Goal: Information Seeking & Learning: Learn about a topic

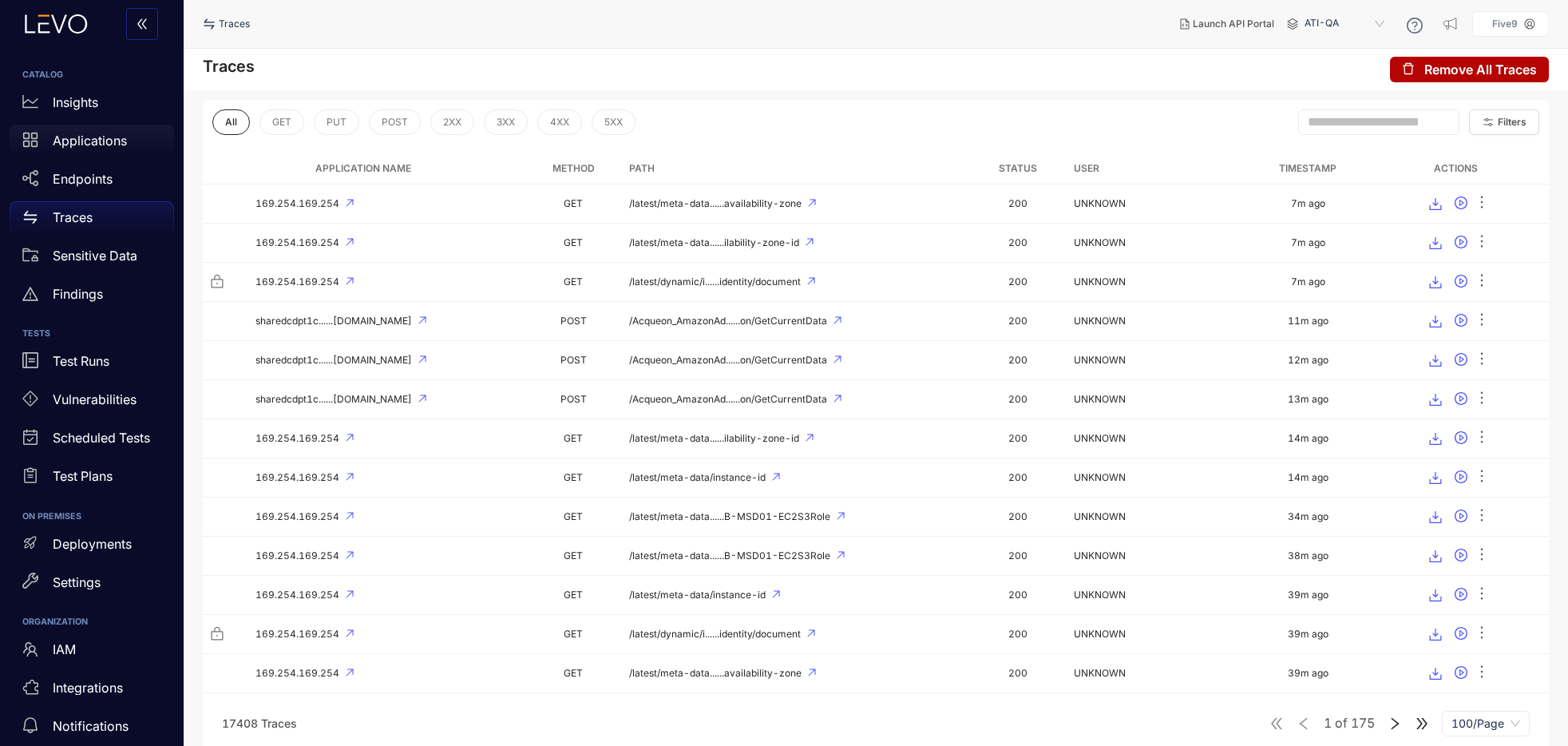
click at [86, 147] on p "Applications" at bounding box center [89, 141] width 74 height 14
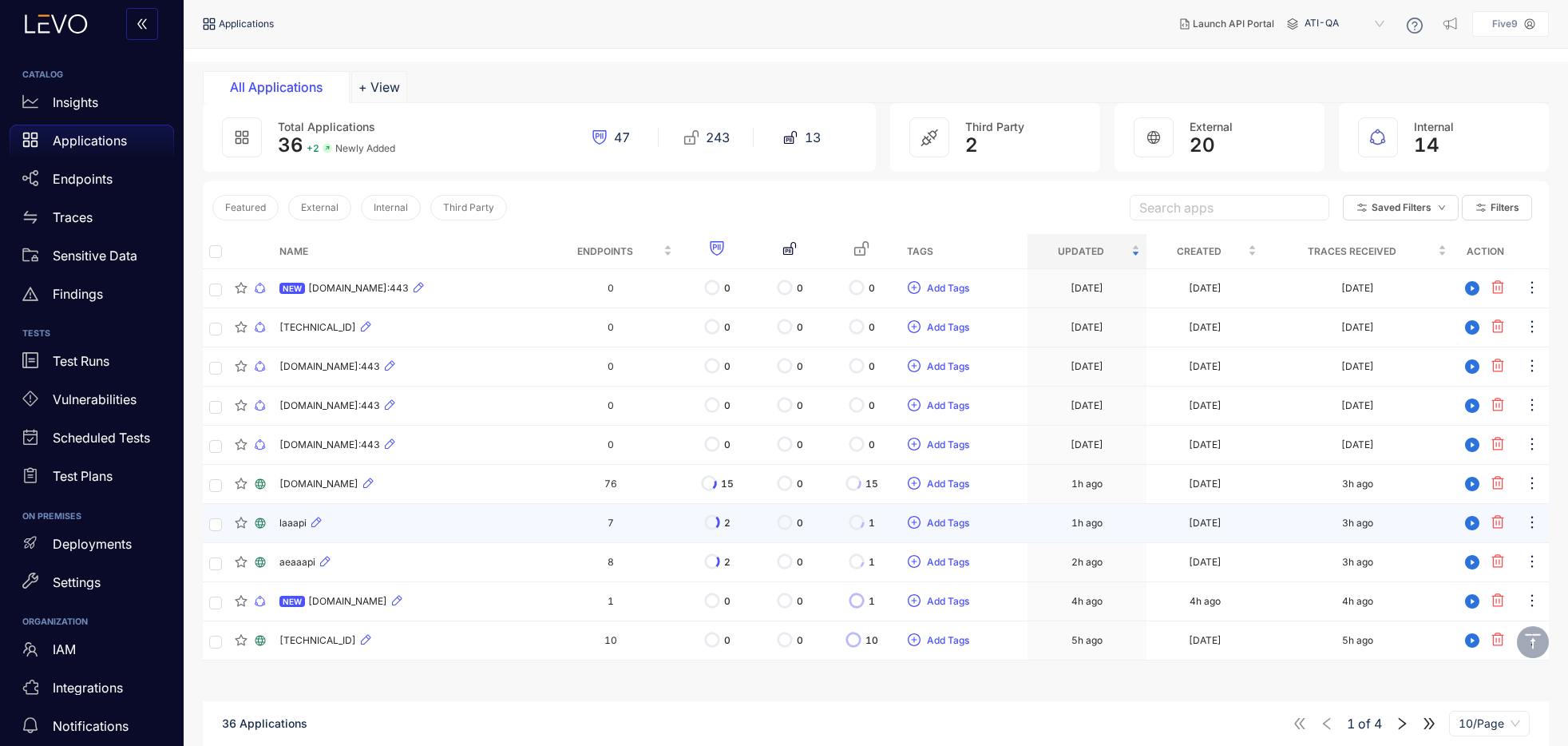
scroll to position [114, 0]
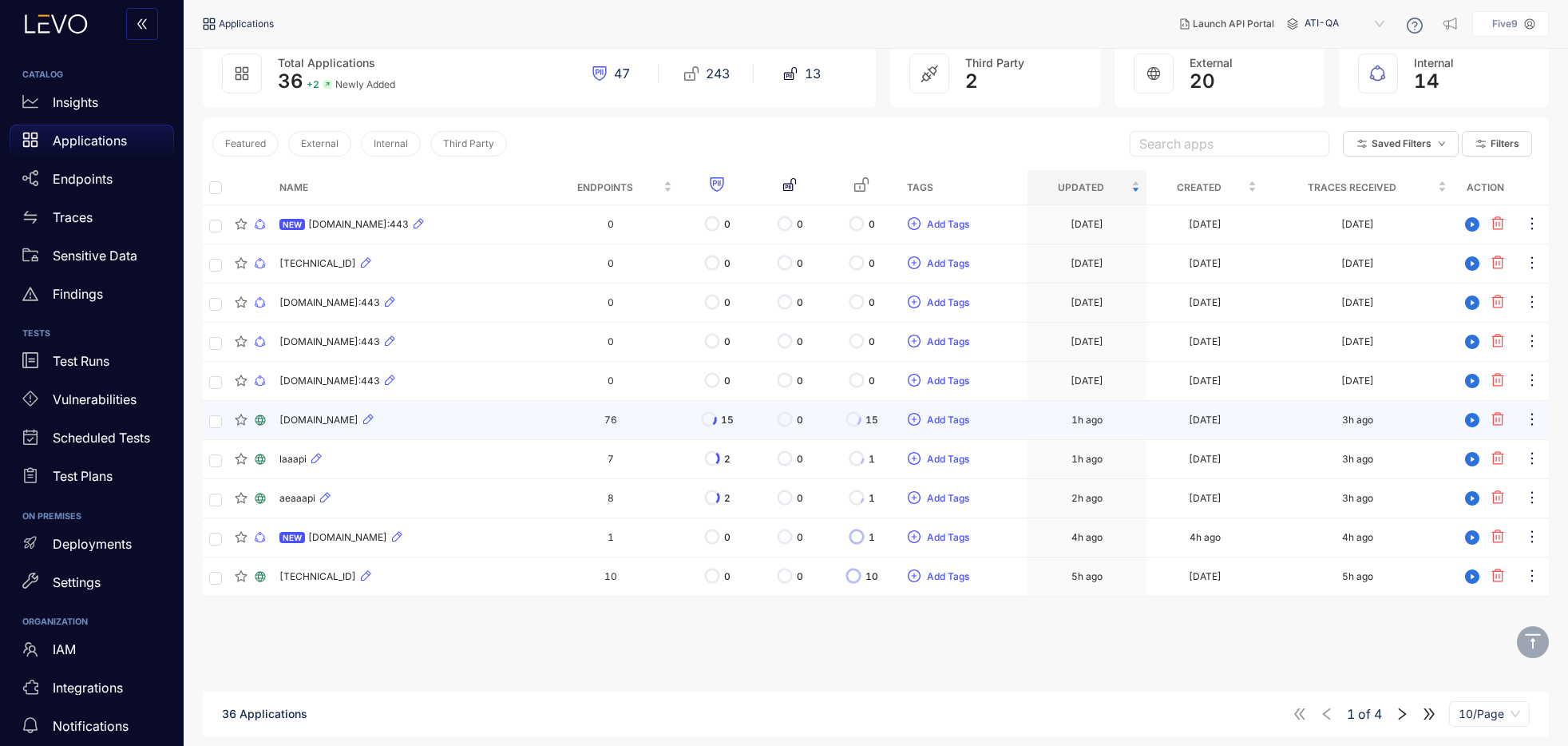
click at [643, 421] on td "76" at bounding box center [610, 420] width 135 height 39
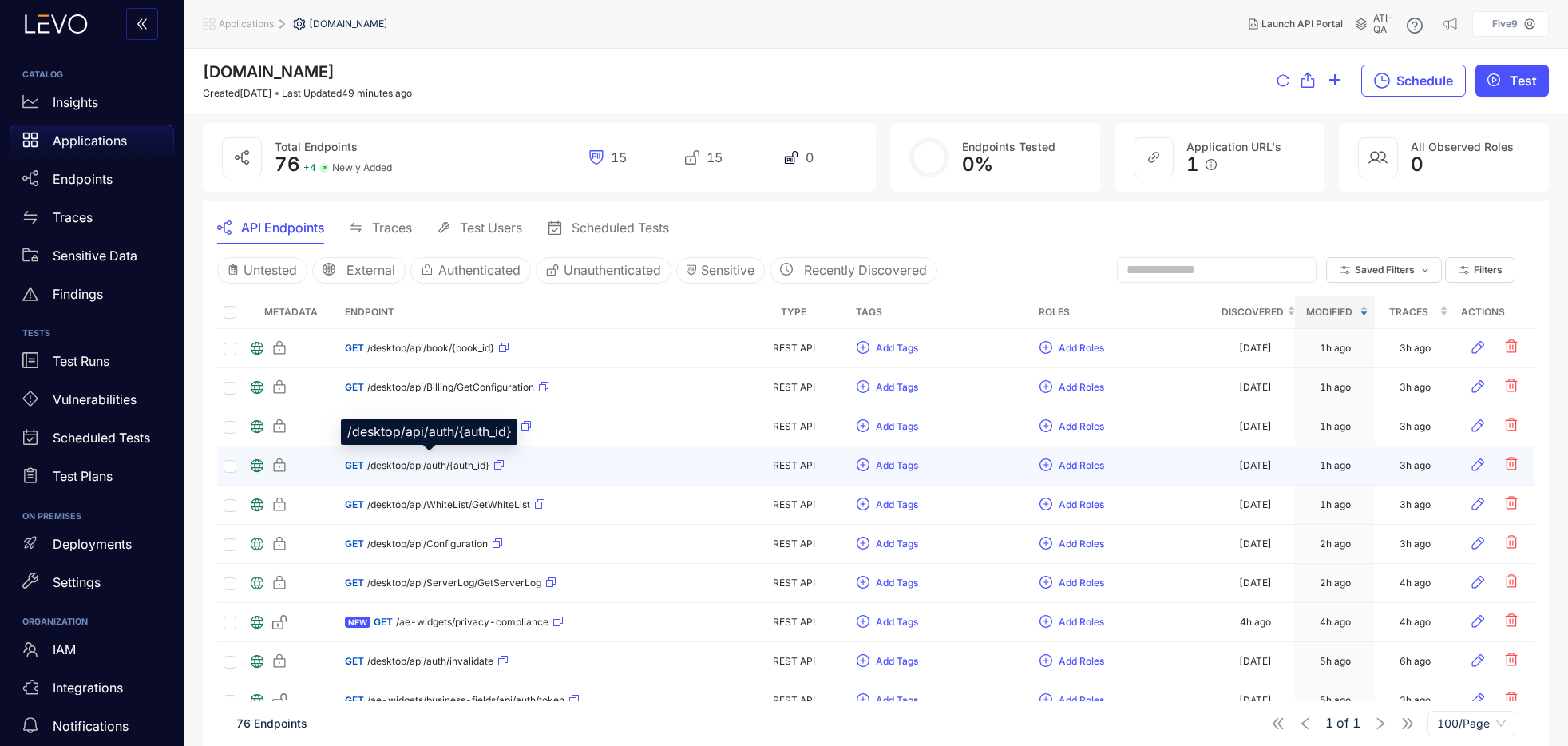
click at [435, 464] on span "/desktop/api/auth/{auth_id}" at bounding box center [428, 466] width 122 height 11
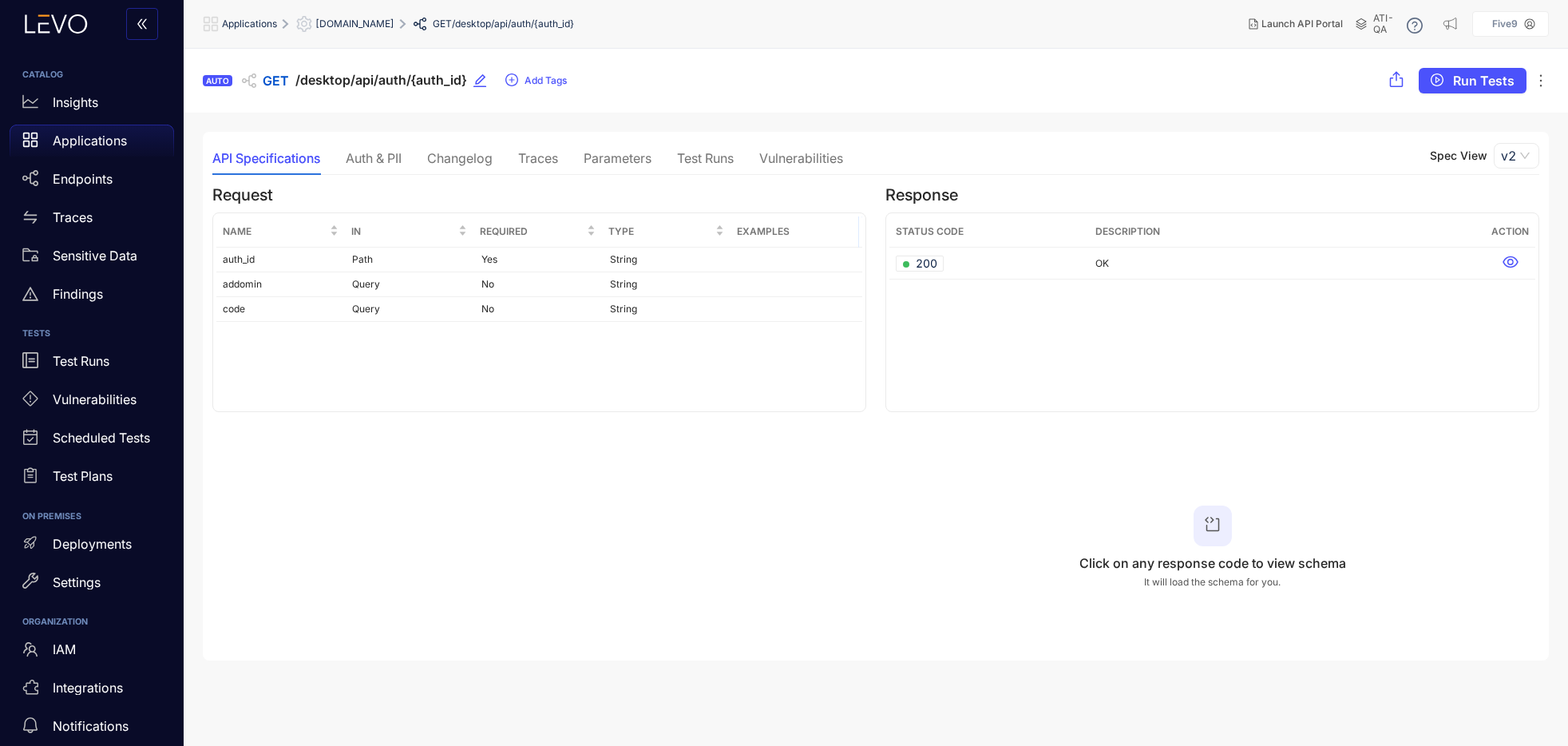
click at [387, 163] on div "Auth & PII" at bounding box center [374, 158] width 56 height 14
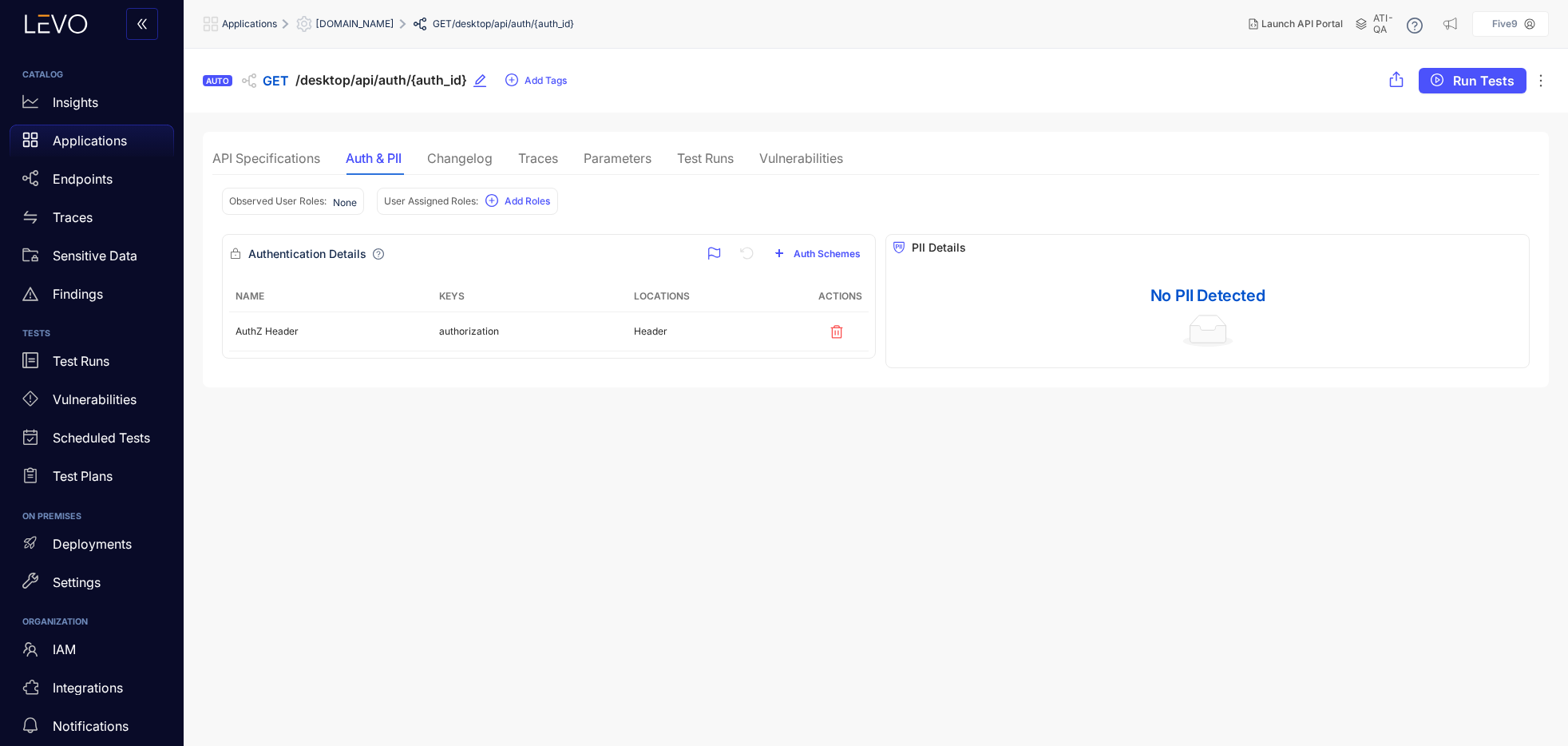
click at [599, 160] on div "Parameters" at bounding box center [617, 158] width 68 height 14
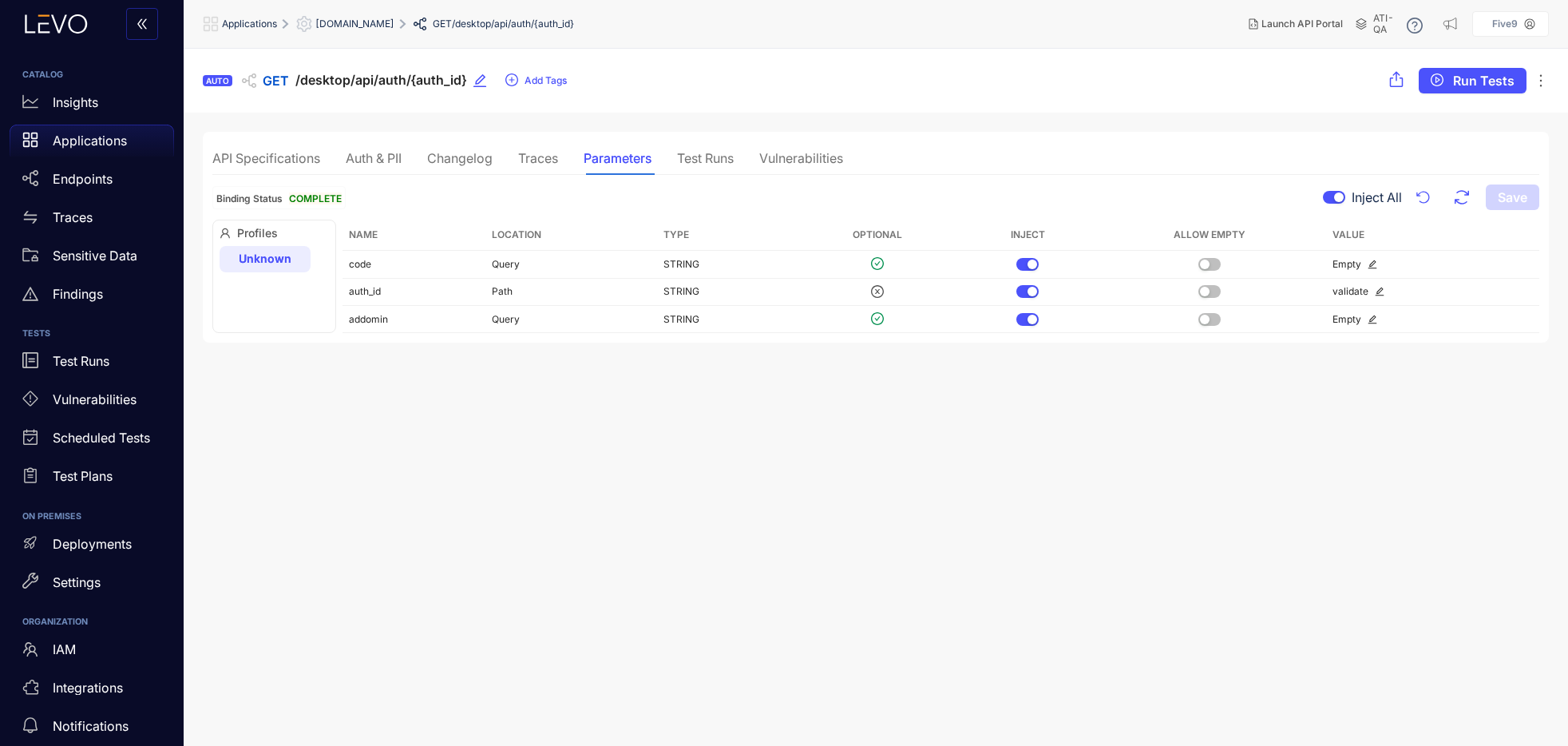
click at [710, 164] on div "Test Runs" at bounding box center [705, 158] width 57 height 14
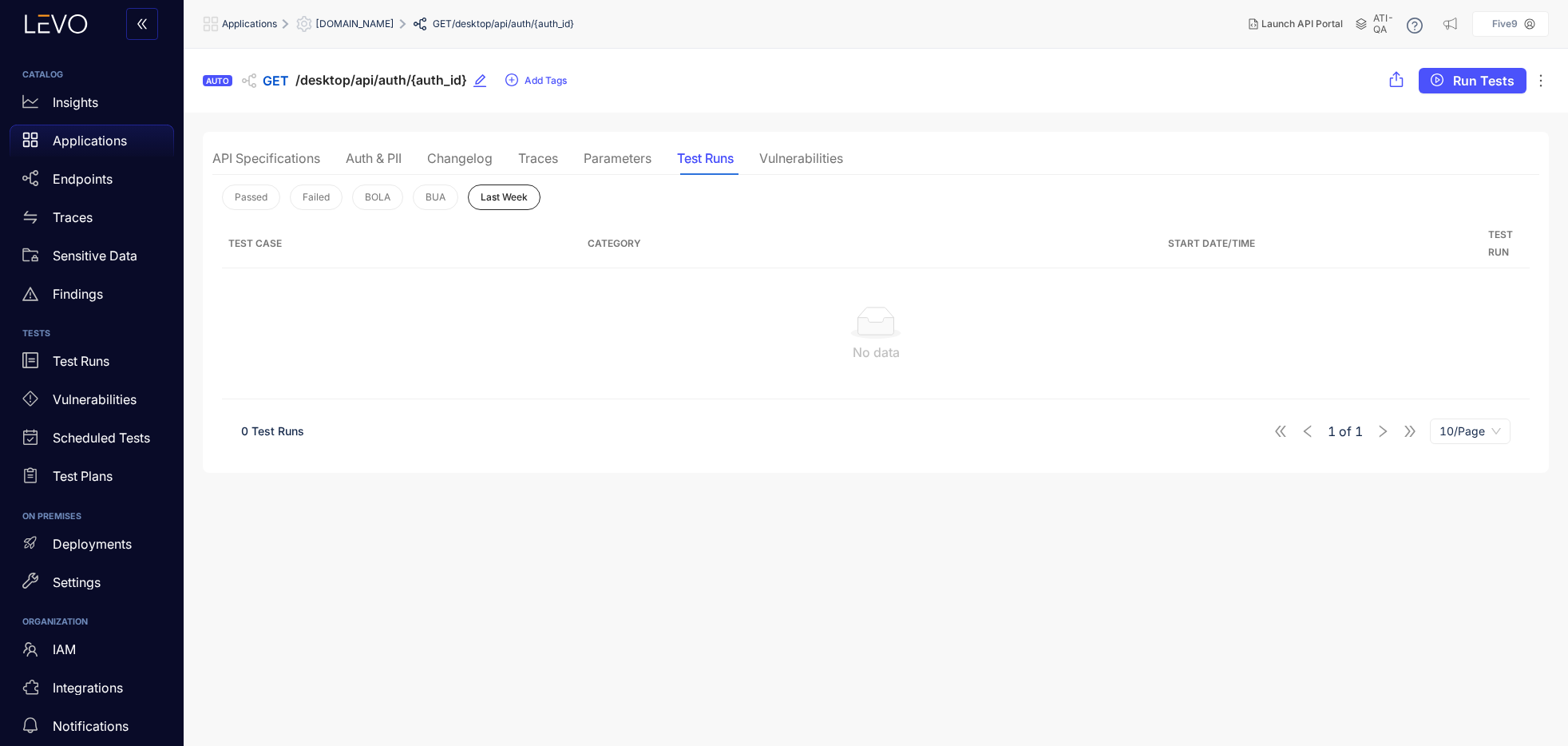
click at [537, 160] on div "Traces" at bounding box center [538, 158] width 40 height 14
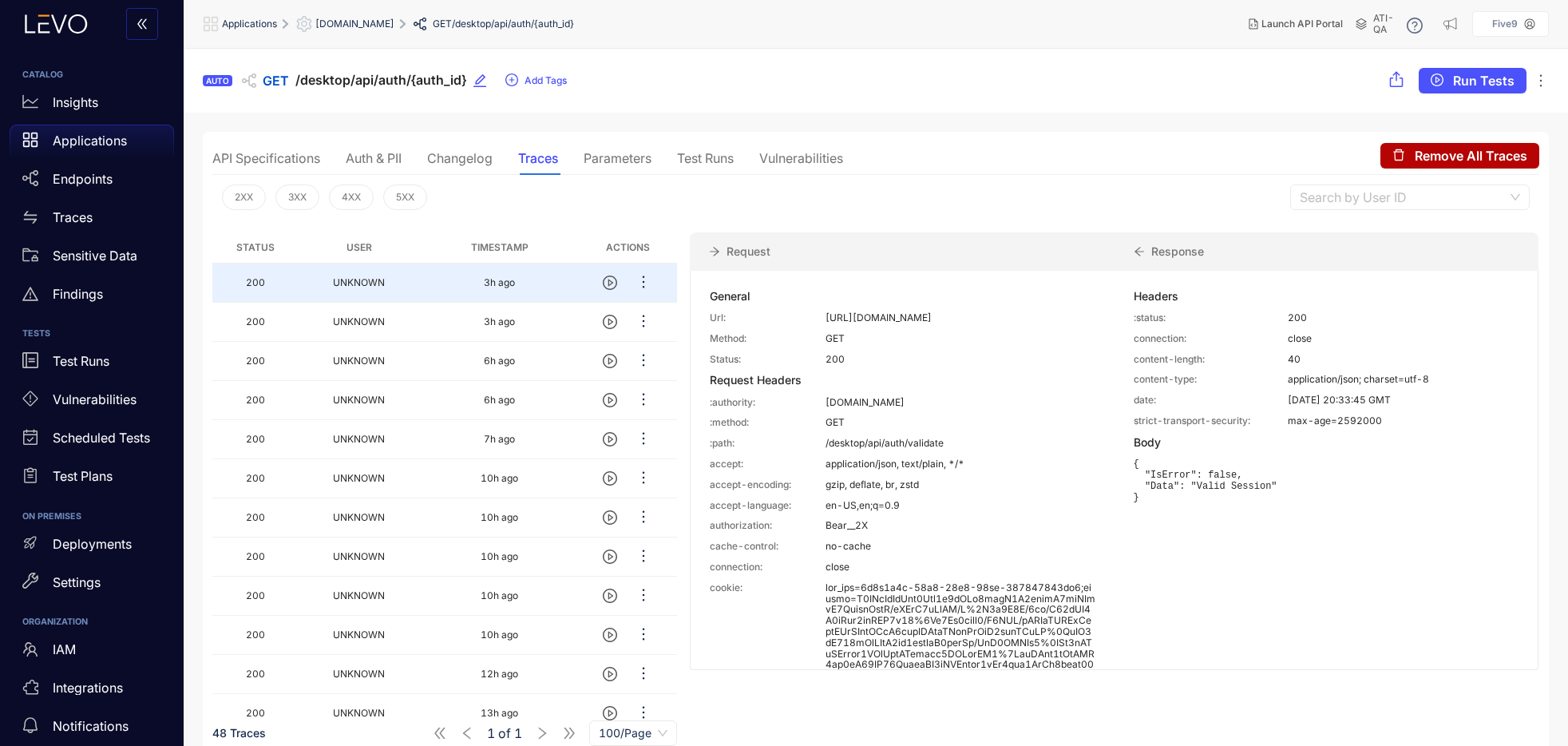
click at [465, 158] on div "Changelog" at bounding box center [459, 158] width 66 height 14
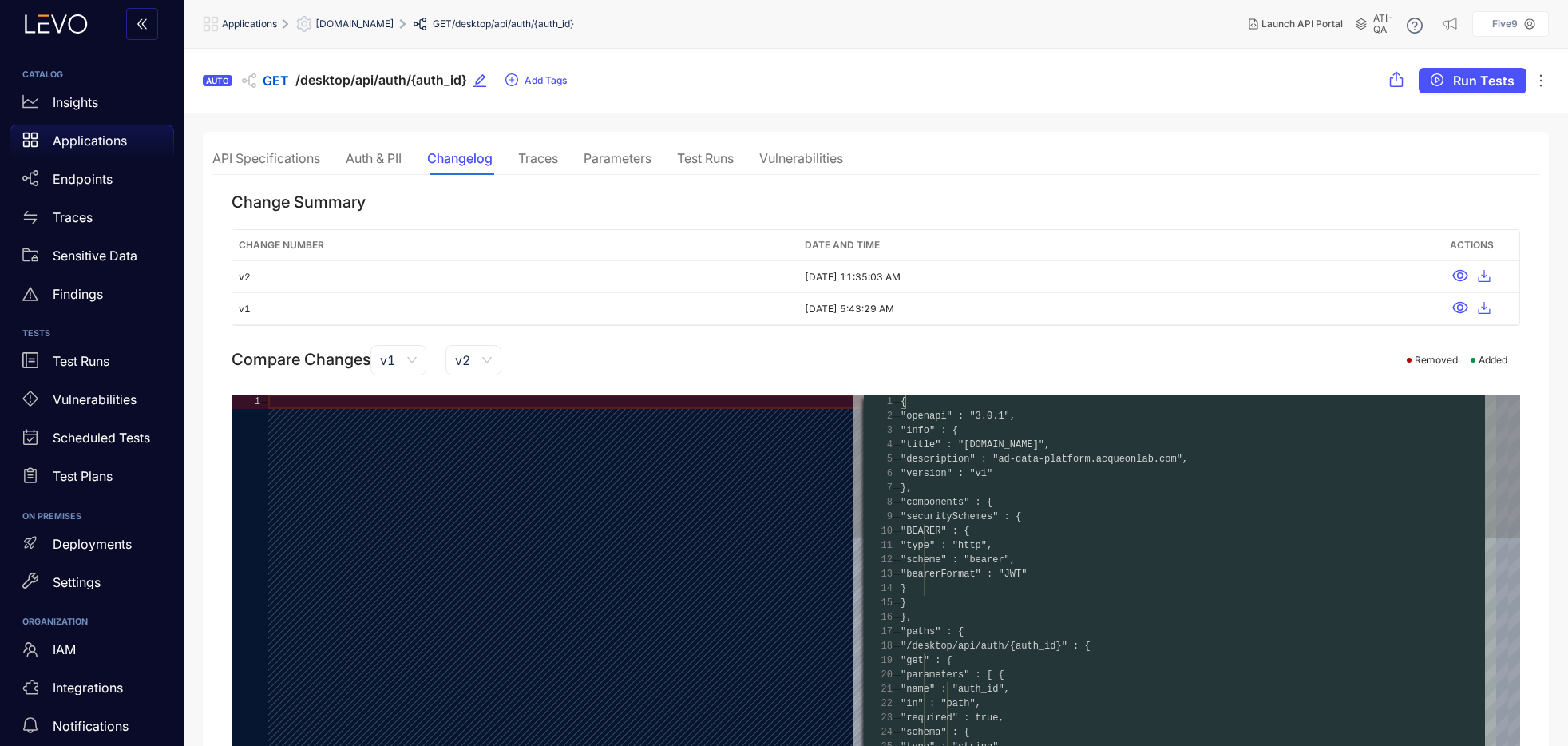
type textarea "**********"
click at [288, 159] on div "API Specifications" at bounding box center [265, 158] width 107 height 14
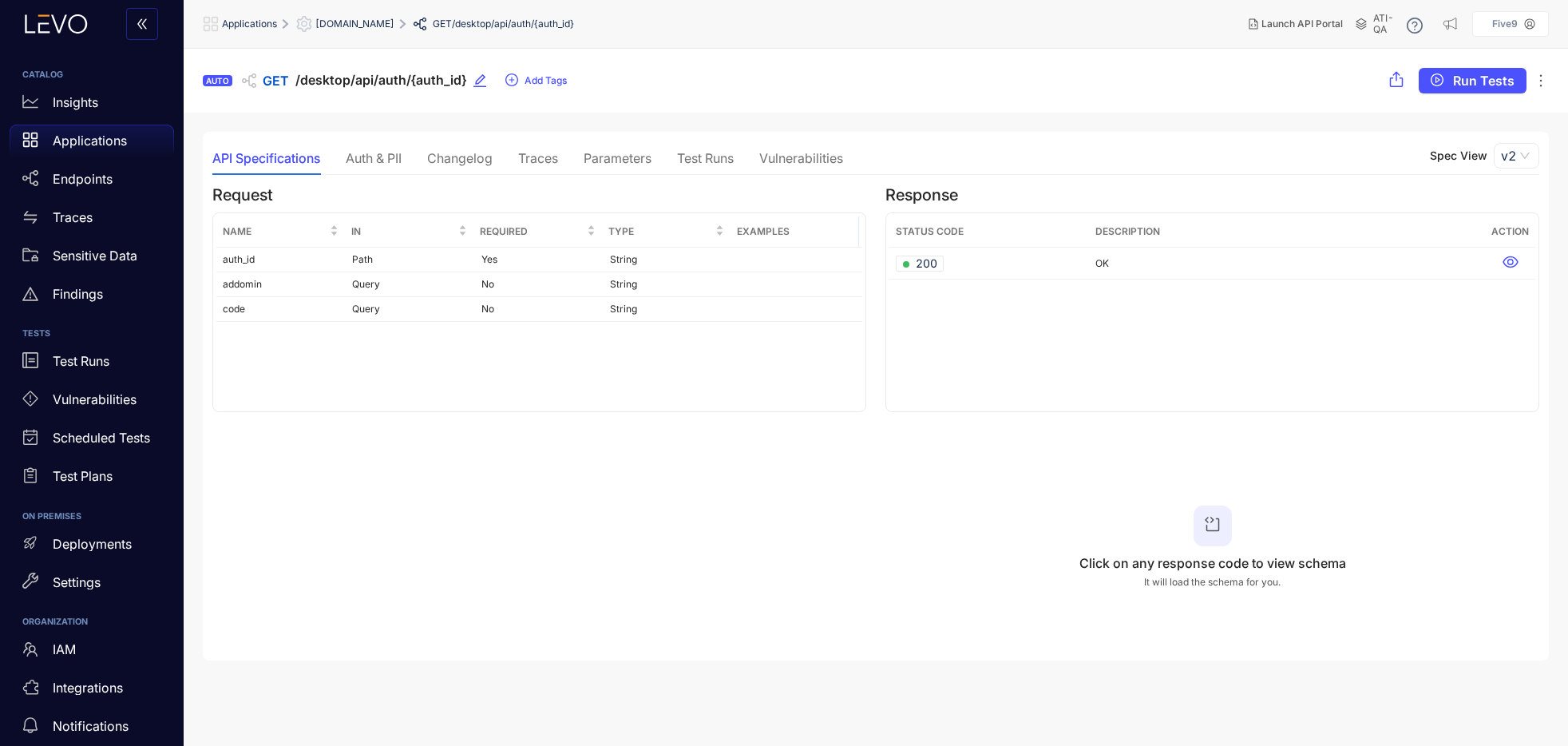
click at [86, 134] on p "Applications" at bounding box center [89, 141] width 74 height 14
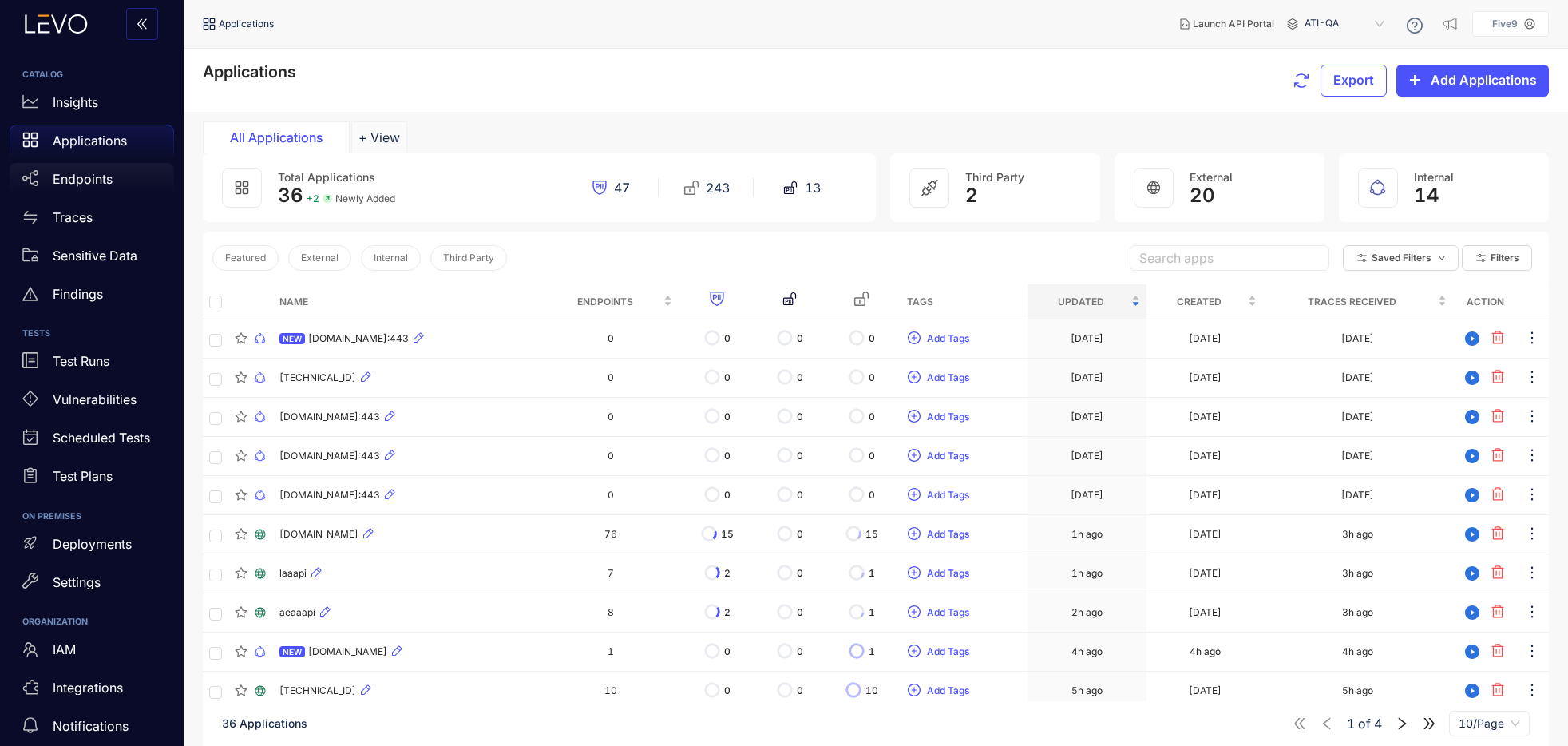
click at [68, 179] on p "Endpoints" at bounding box center [82, 179] width 60 height 14
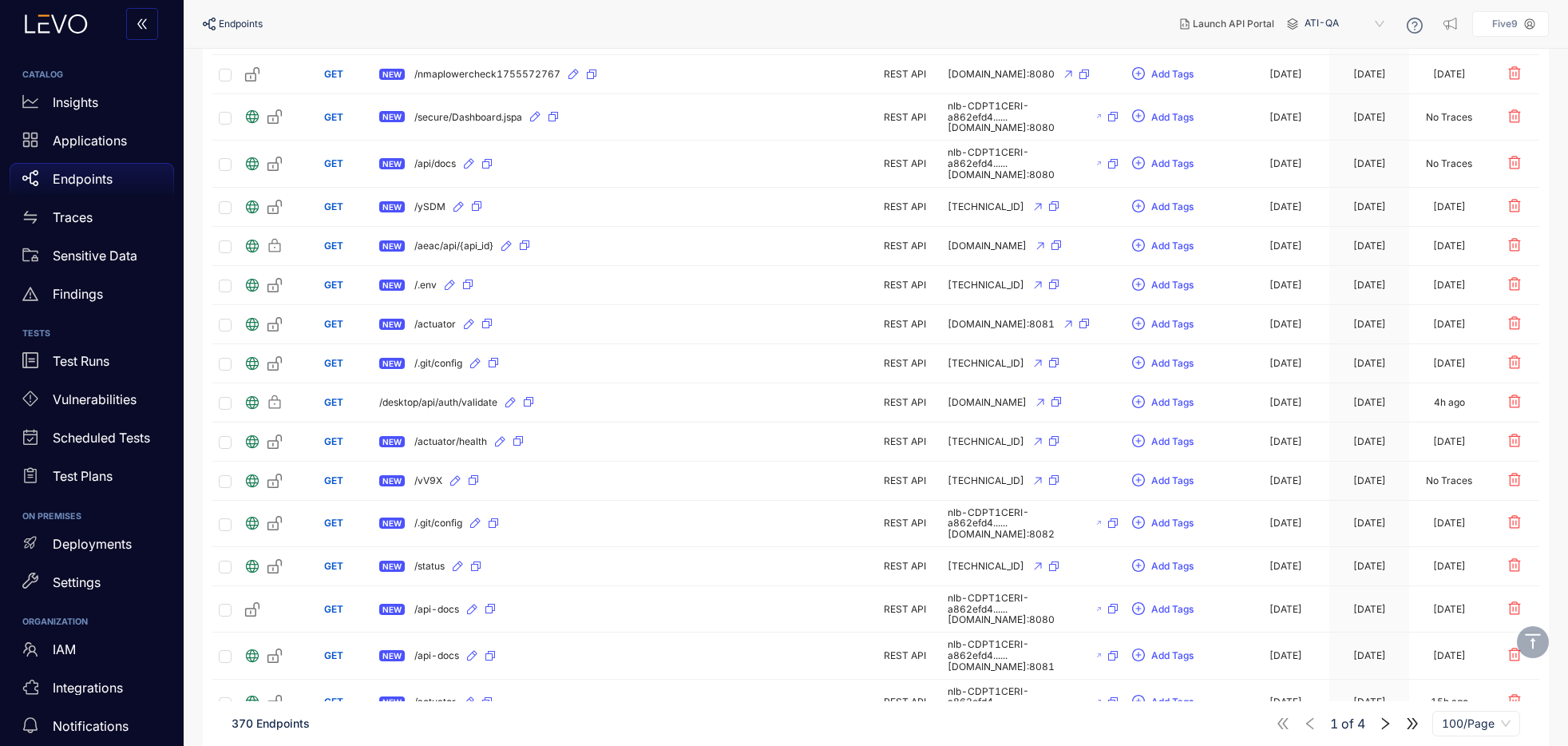
scroll to position [3093, 0]
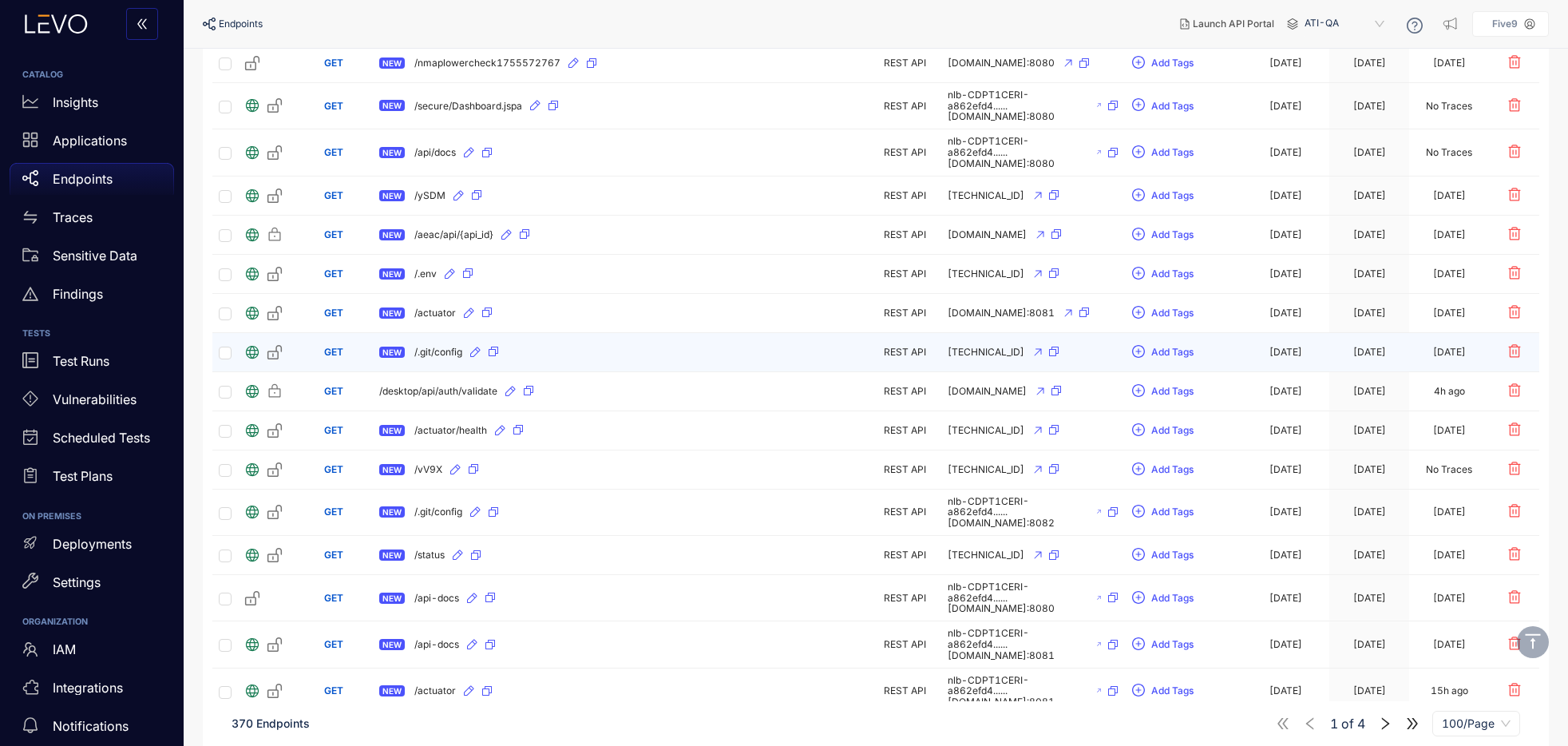
click at [595, 340] on div "NEW /.git/config" at bounding box center [625, 352] width 492 height 25
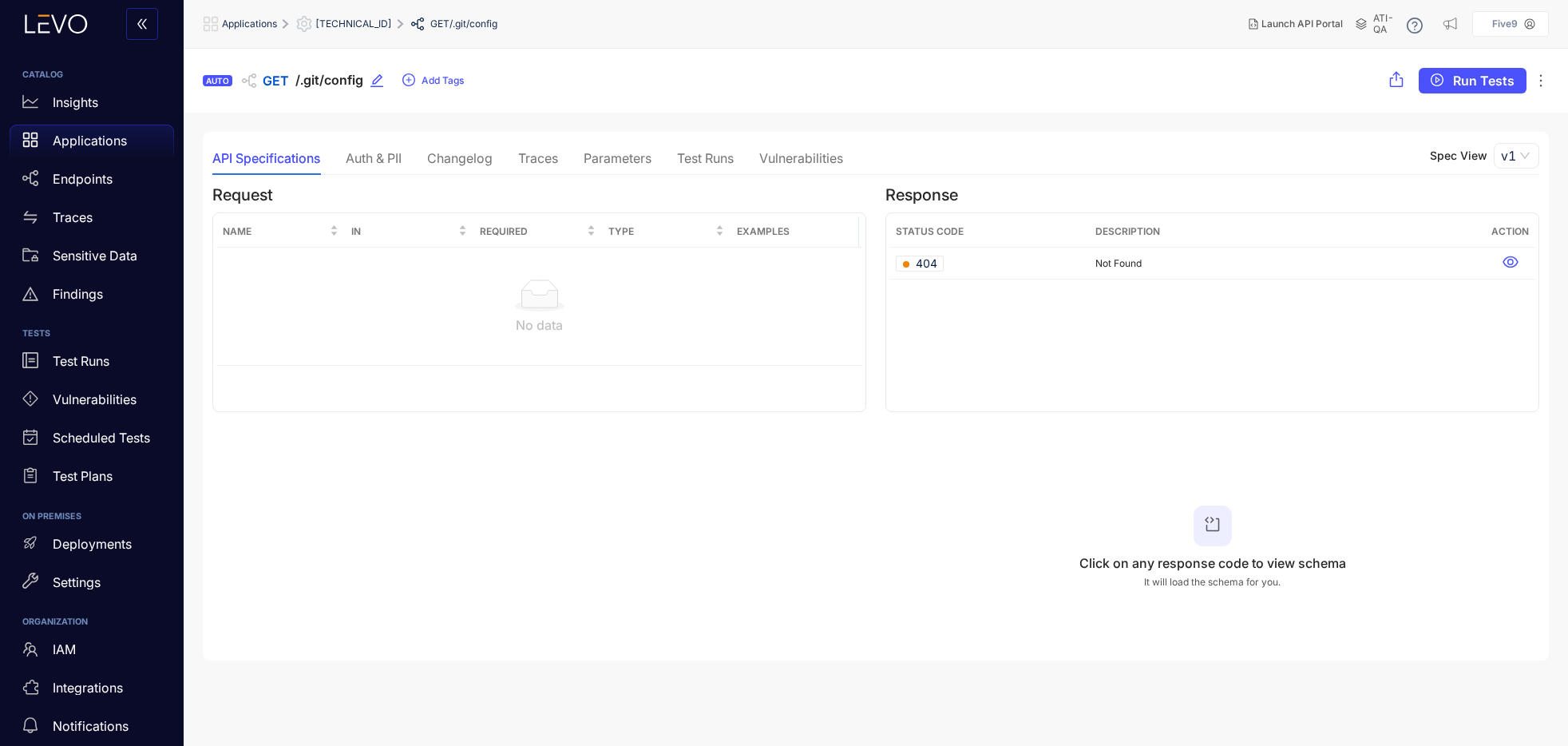
click at [529, 159] on div "Traces" at bounding box center [538, 158] width 40 height 14
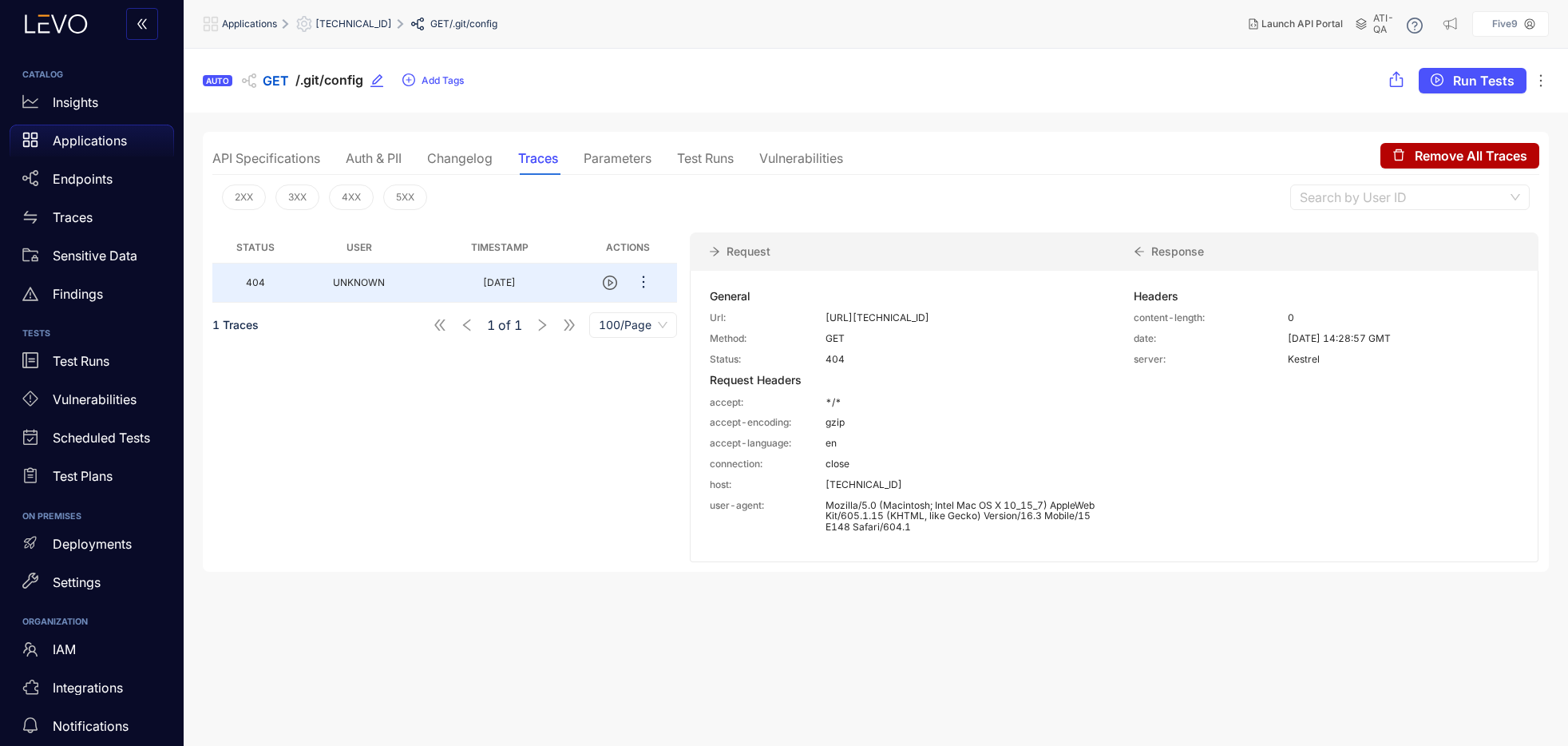
click at [616, 160] on div "Parameters" at bounding box center [617, 158] width 68 height 14
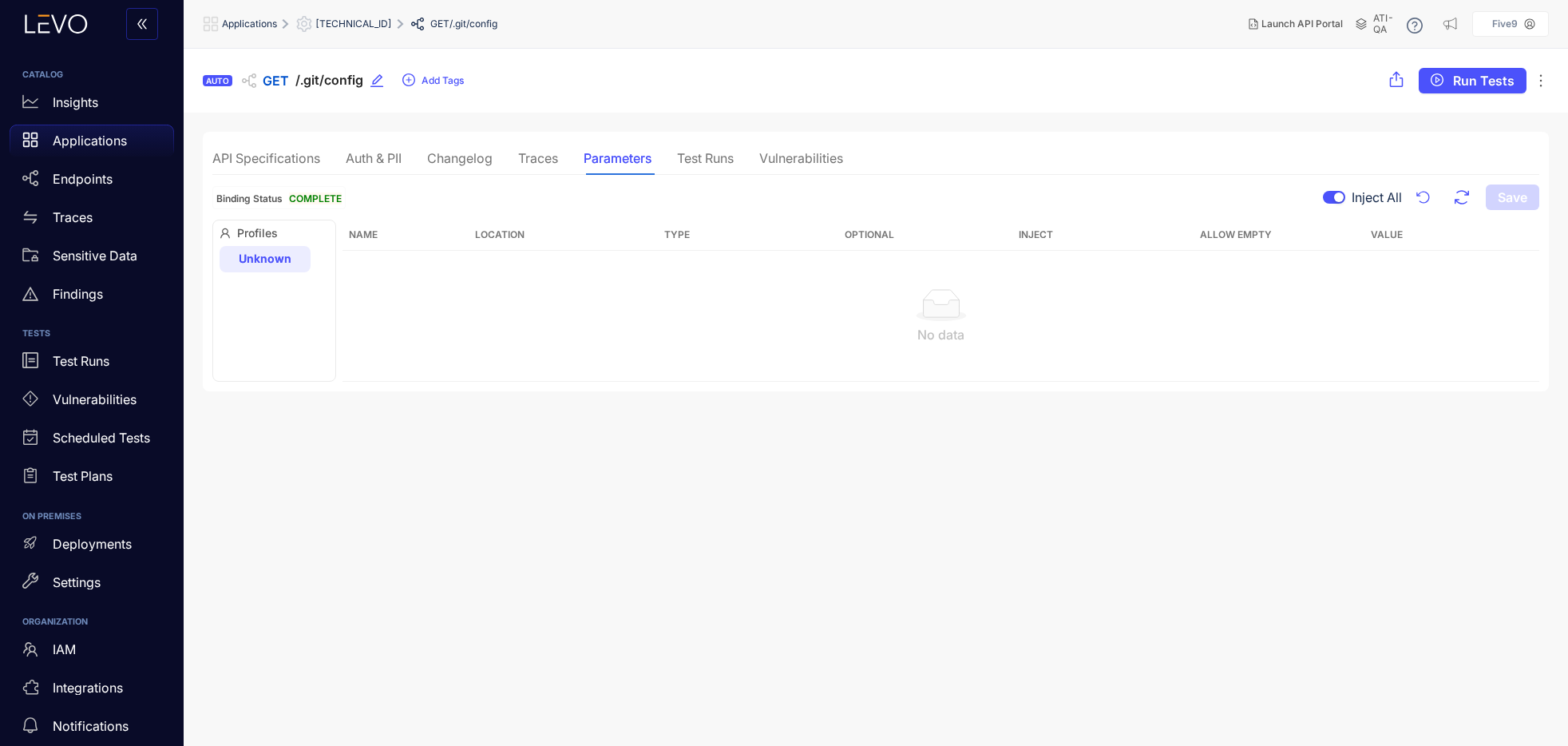
click at [72, 138] on p "Applications" at bounding box center [89, 141] width 74 height 14
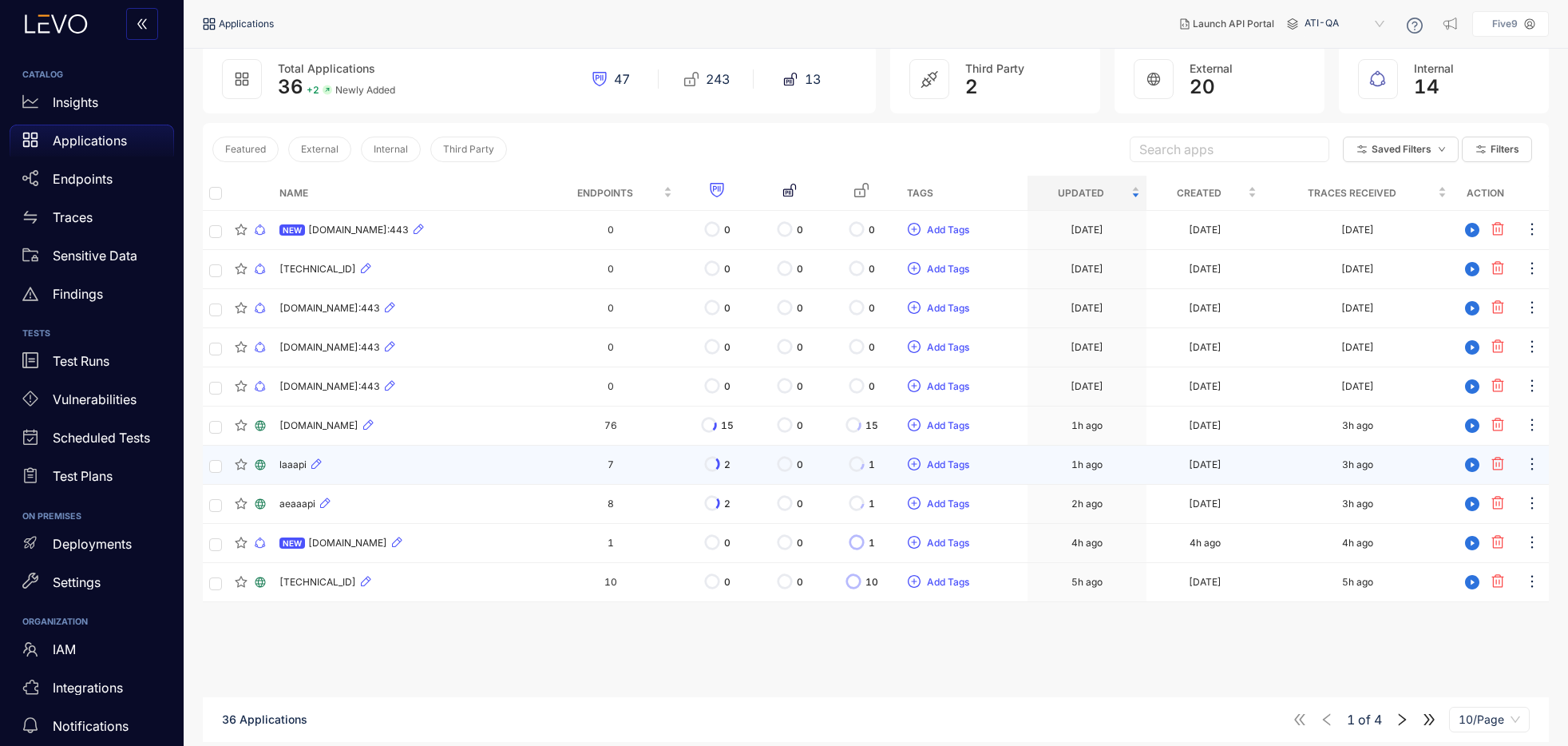
scroll to position [114, 0]
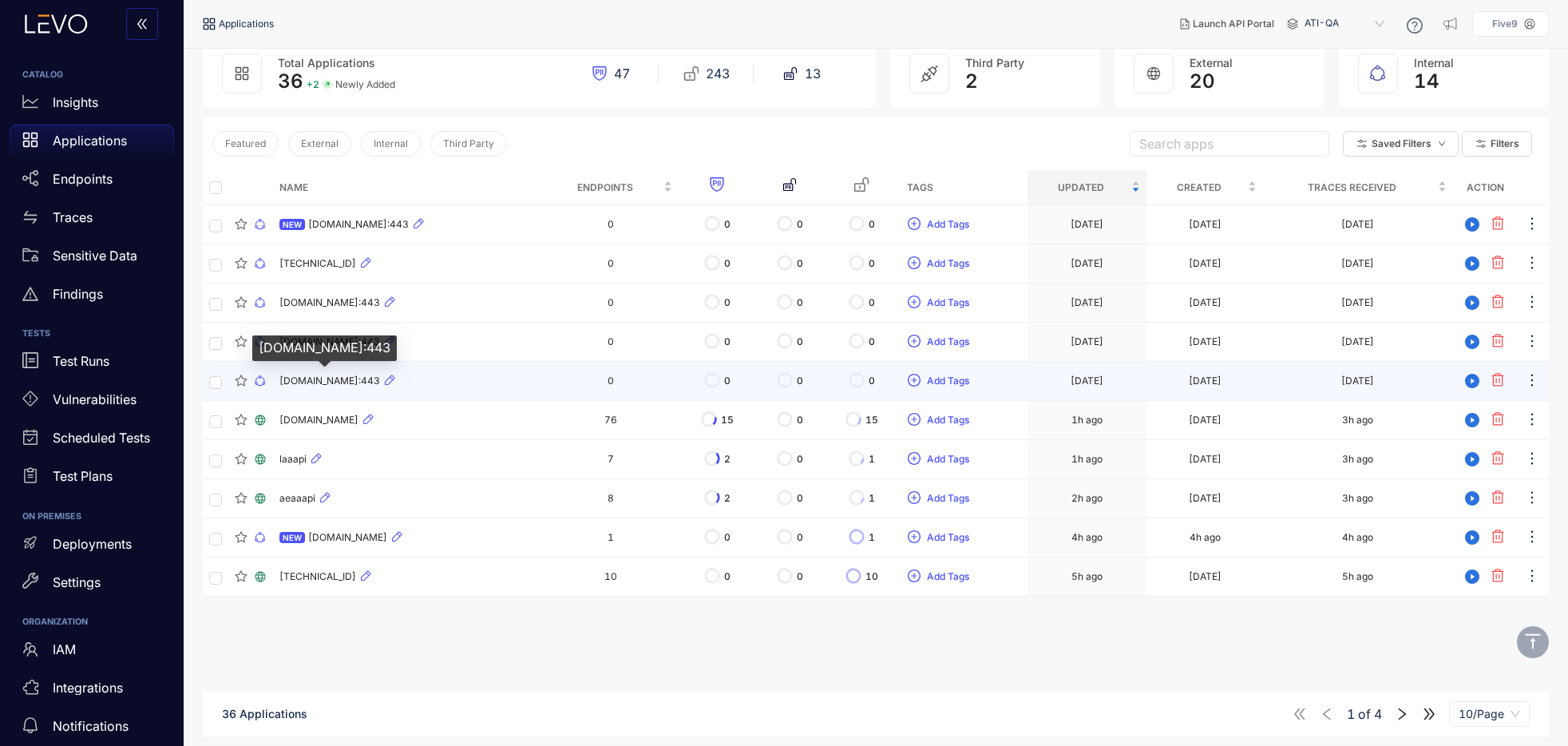
drag, startPoint x: 280, startPoint y: 379, endPoint x: 384, endPoint y: 386, distance: 104.2
click at [380, 386] on span "[DOMAIN_NAME]:443" at bounding box center [329, 381] width 100 height 11
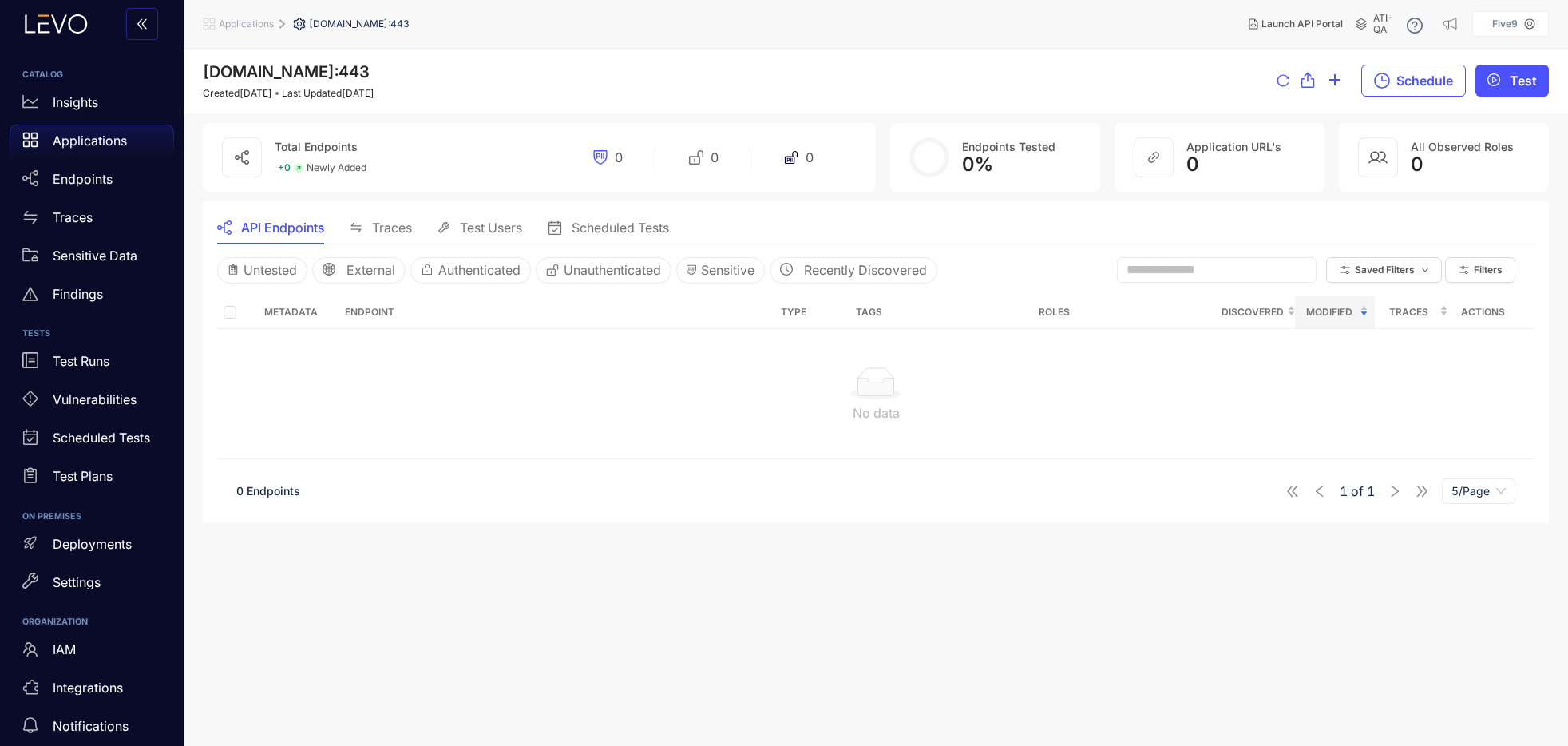
drag, startPoint x: 382, startPoint y: 381, endPoint x: 210, endPoint y: 67, distance: 358.0
click at [210, 67] on main "[DOMAIN_NAME]:443 Created [DATE] Last Updated [DATE] Schedule Test Total Endpoi…" at bounding box center [876, 397] width 1385 height 697
drag, startPoint x: 382, startPoint y: 73, endPoint x: 204, endPoint y: 70, distance: 178.0
click at [204, 70] on span "[DOMAIN_NAME]:443" at bounding box center [286, 71] width 167 height 19
click at [316, 24] on span "[DOMAIN_NAME]:443" at bounding box center [358, 23] width 100 height 11
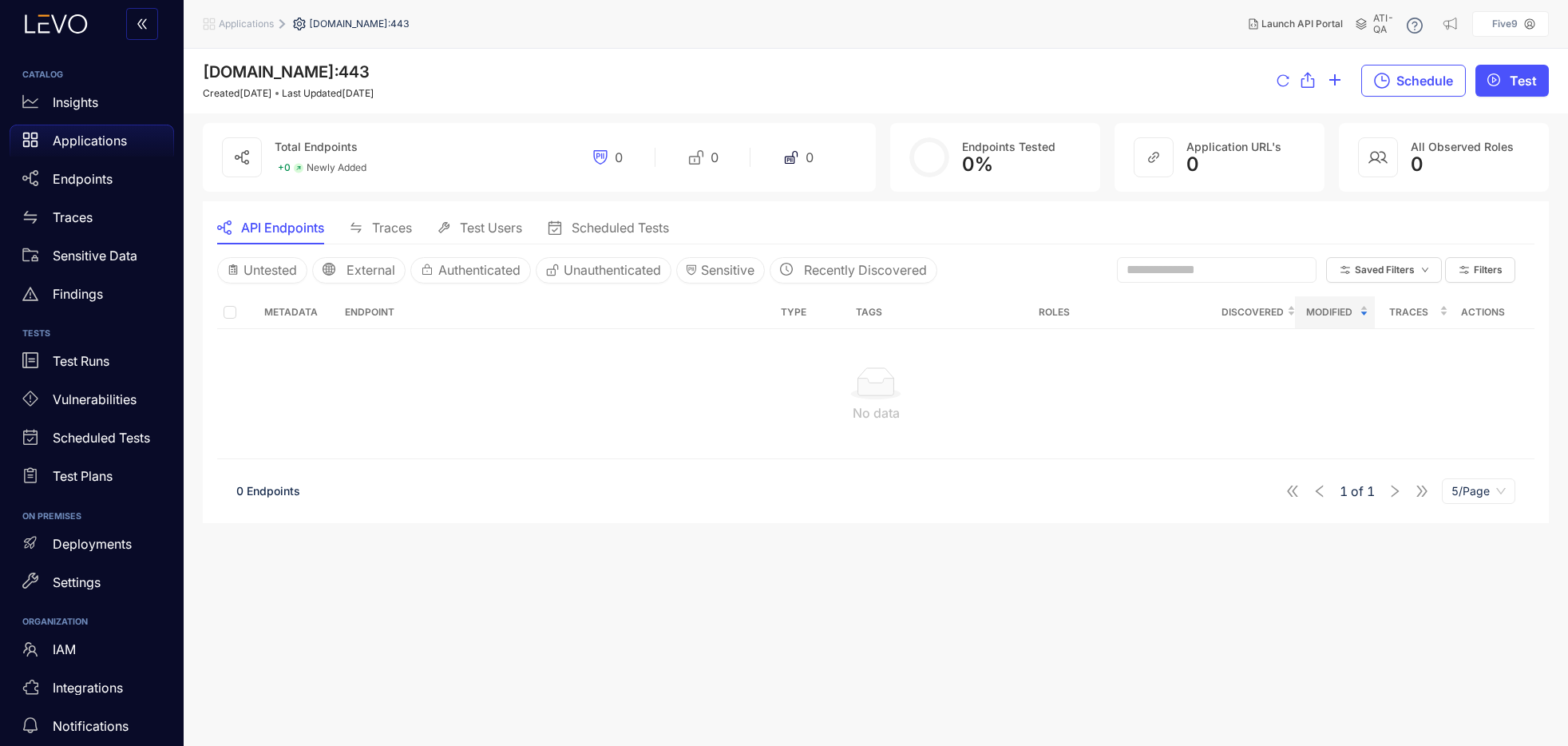
click at [255, 25] on span "Applications" at bounding box center [246, 23] width 55 height 11
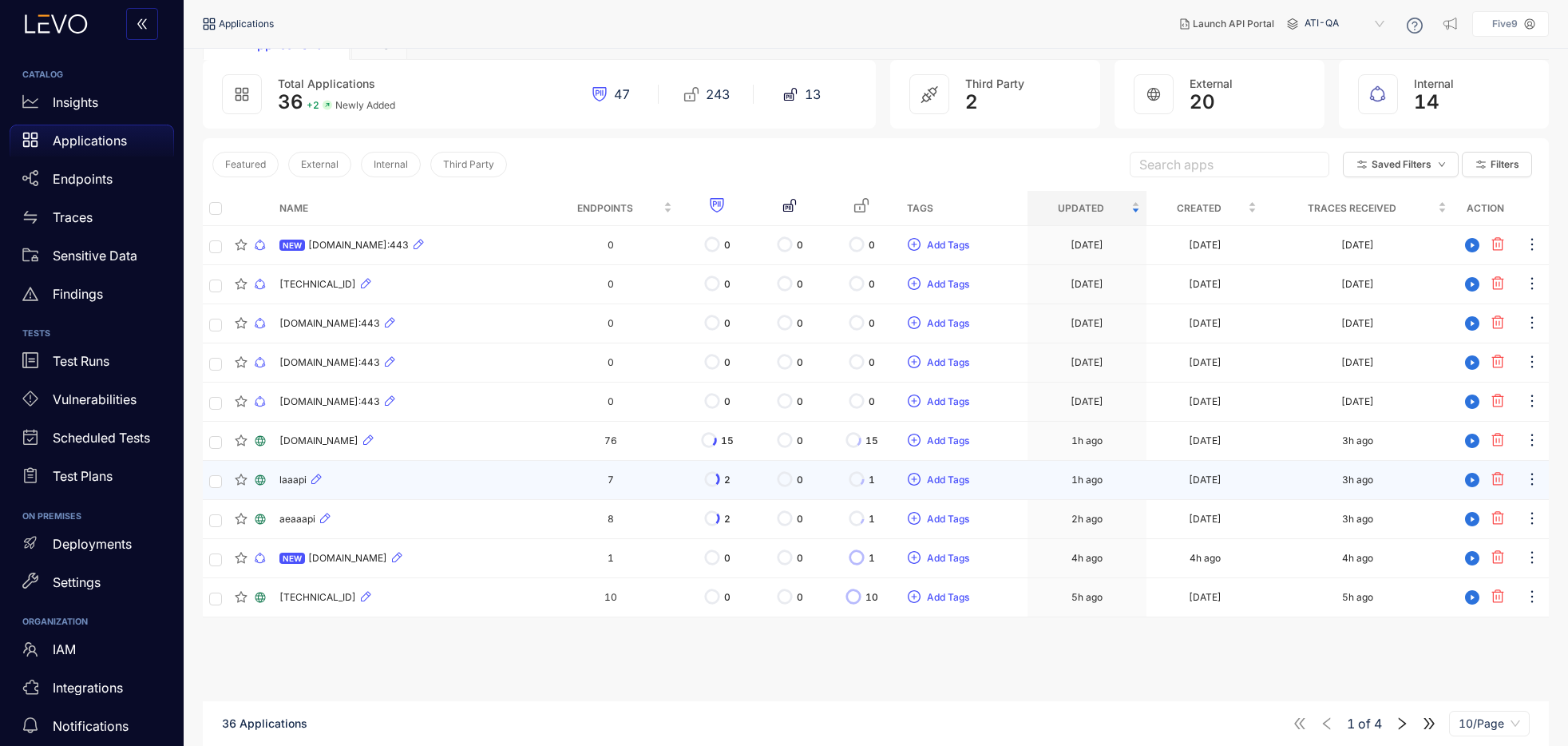
scroll to position [114, 0]
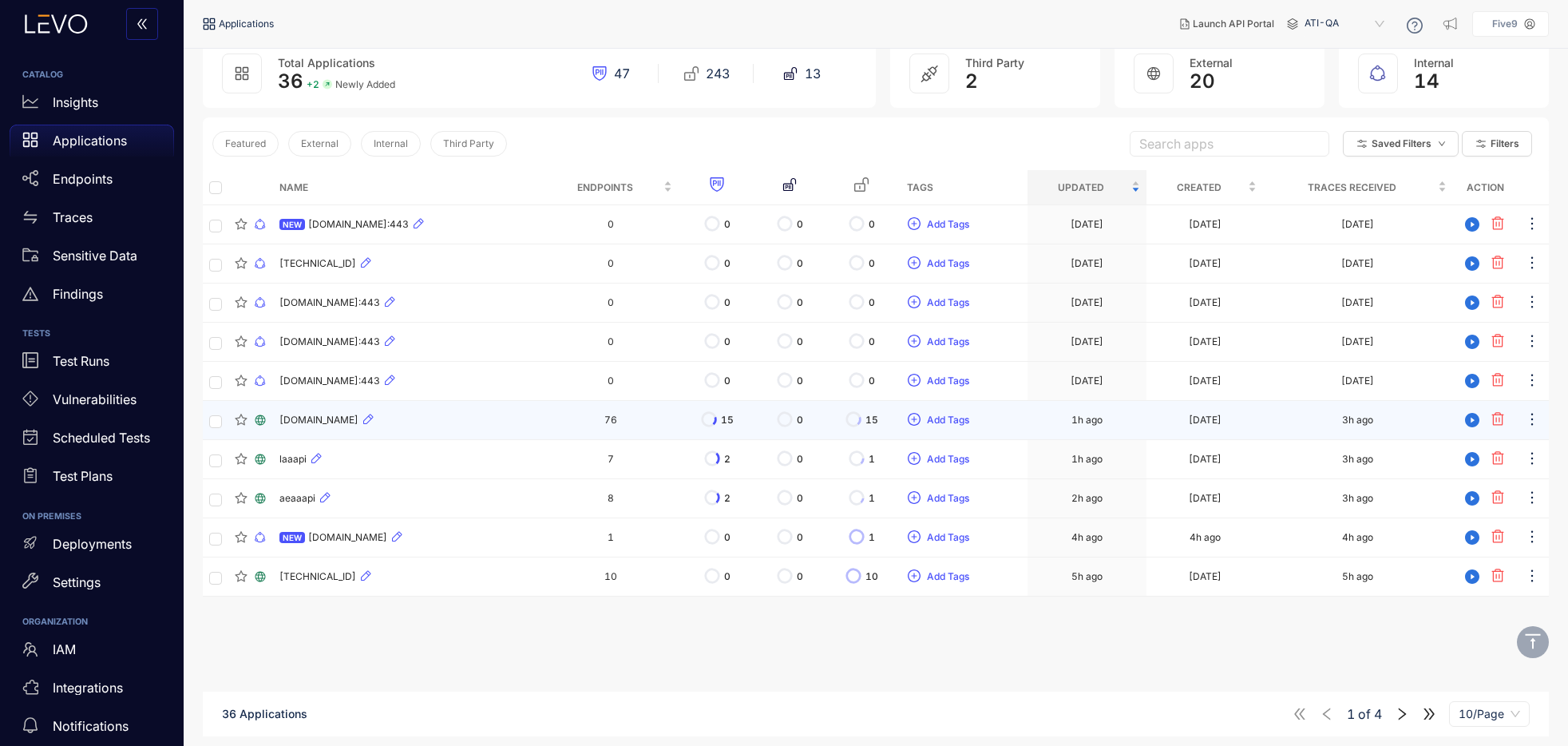
click at [499, 424] on div "[DOMAIN_NAME]" at bounding box center [408, 420] width 257 height 19
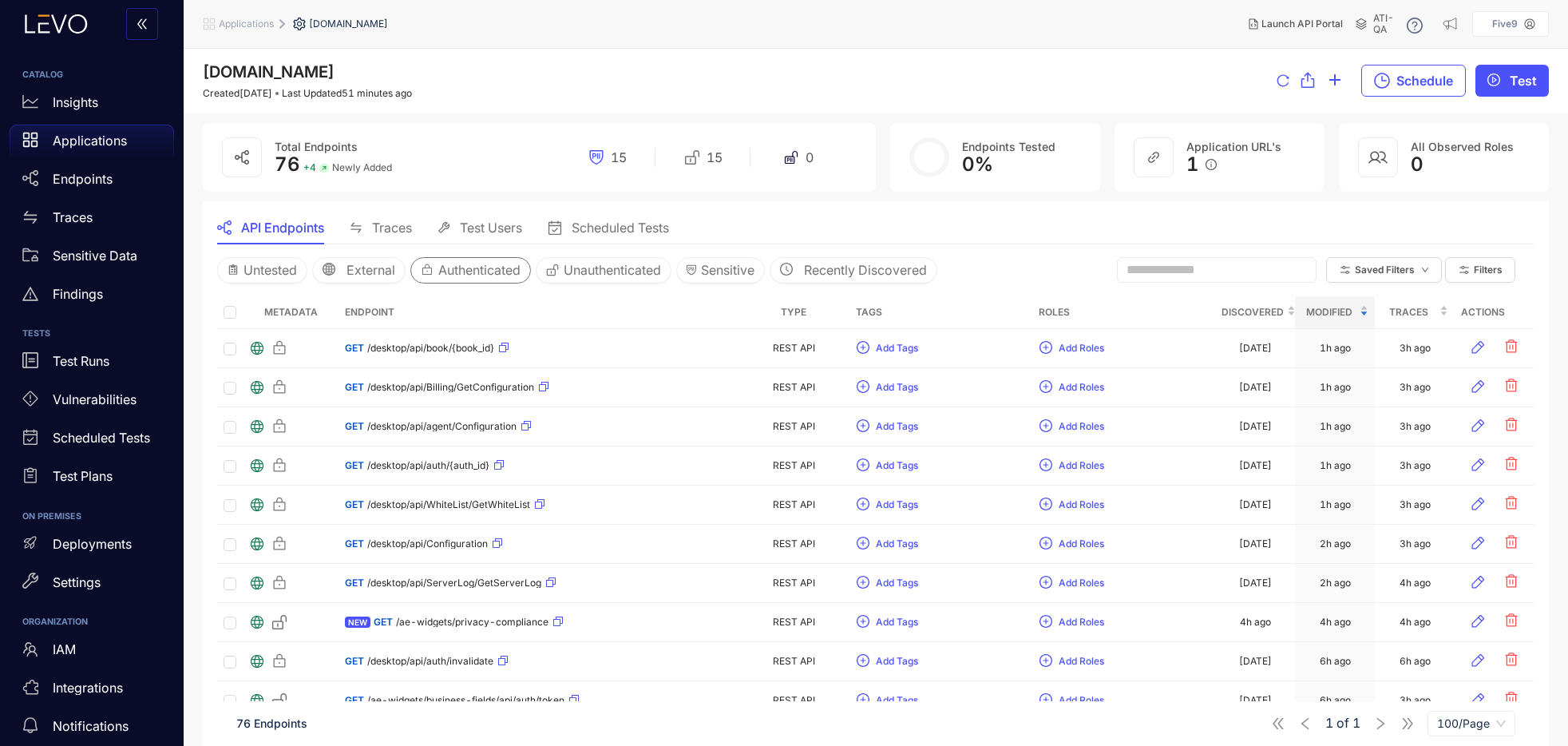
click at [488, 270] on span "Authenticated" at bounding box center [479, 270] width 82 height 14
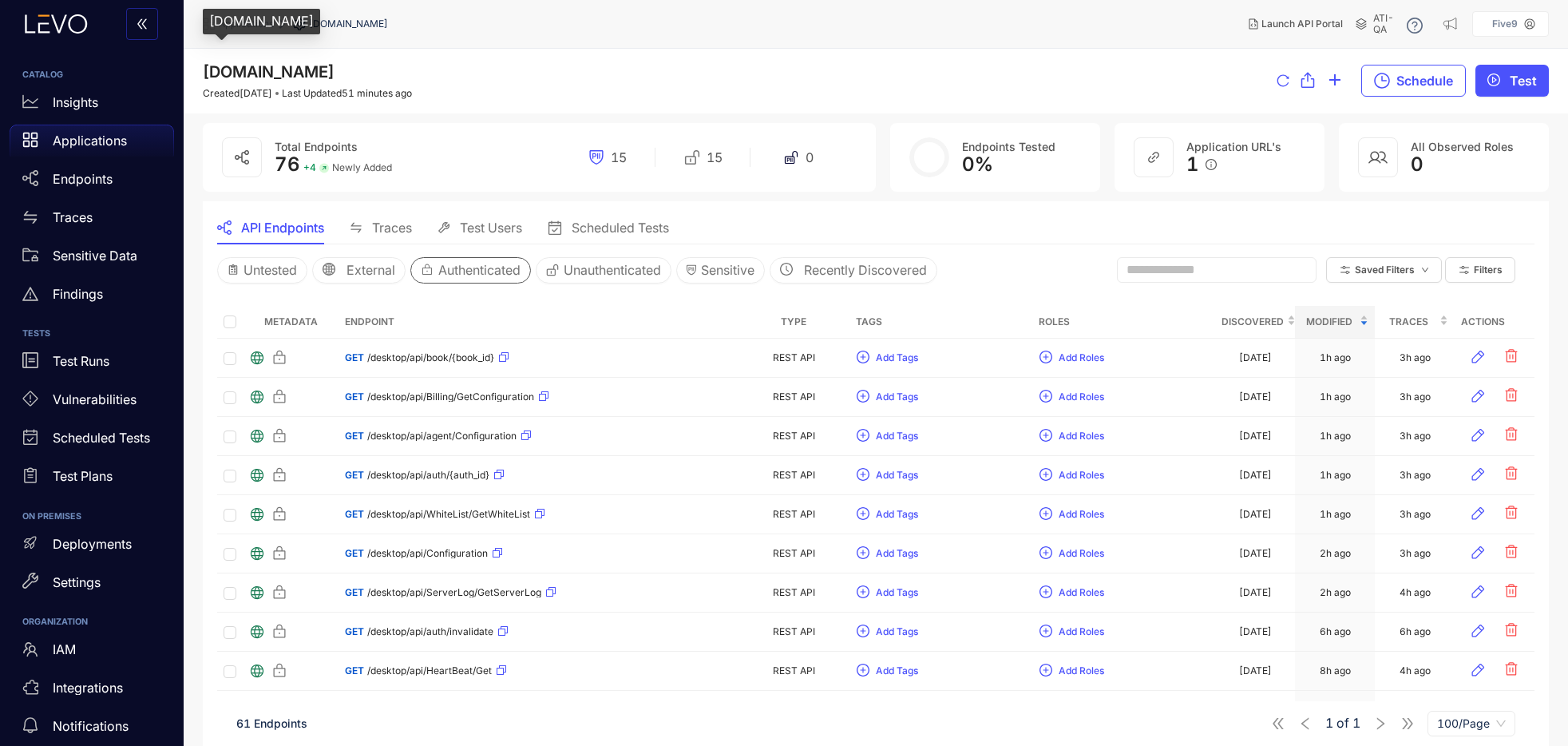
drag, startPoint x: 207, startPoint y: 70, endPoint x: 472, endPoint y: 76, distance: 265.1
click at [472, 76] on div "[DOMAIN_NAME] Created [DATE] Last Updated 51 minutes ago Schedule Test" at bounding box center [876, 81] width 1346 height 36
copy span "[DOMAIN_NAME]"
click at [1075, 10] on nav "Applications [DOMAIN_NAME]" at bounding box center [719, 24] width 1034 height 29
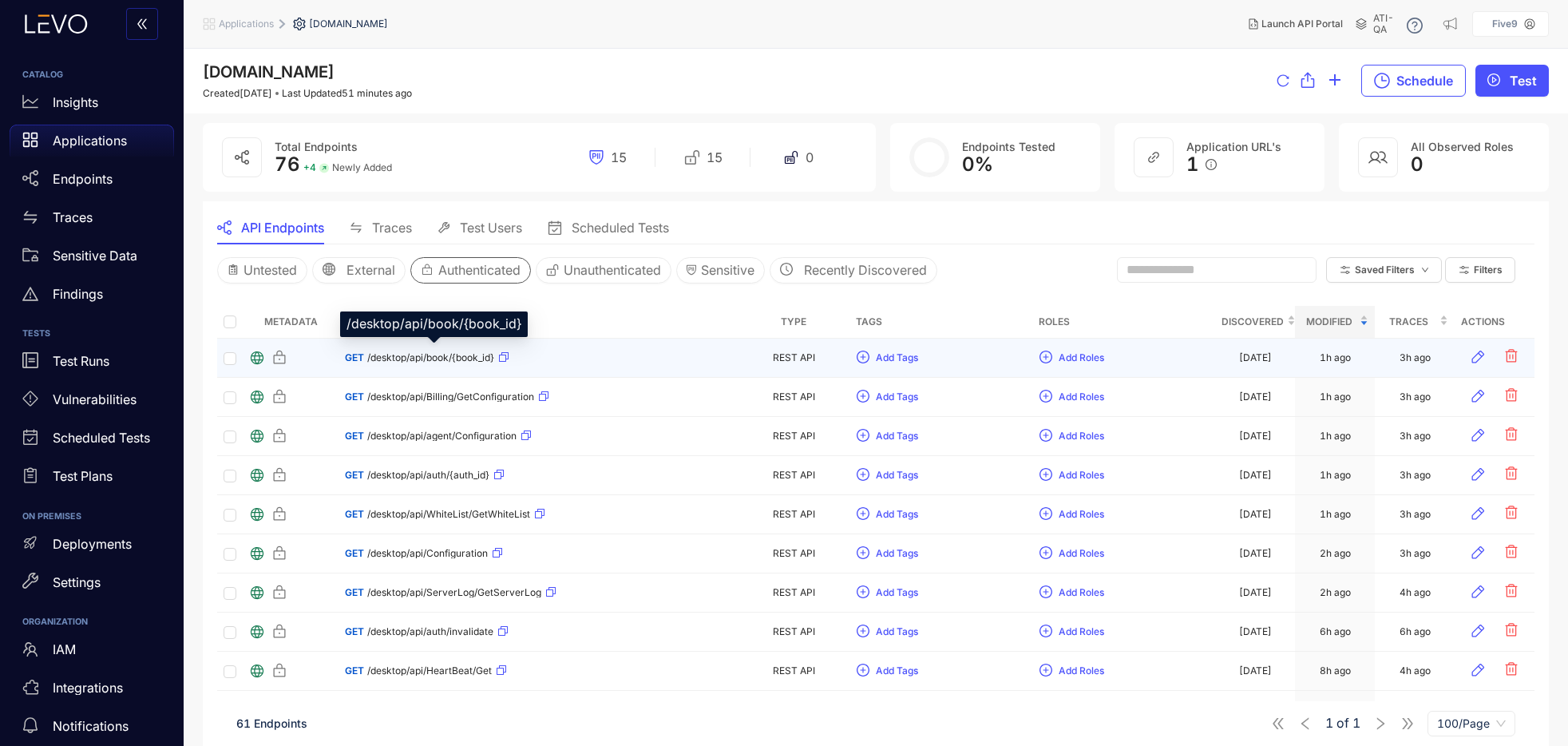
click at [434, 355] on span "/desktop/api/book/{book_id}" at bounding box center [431, 358] width 127 height 11
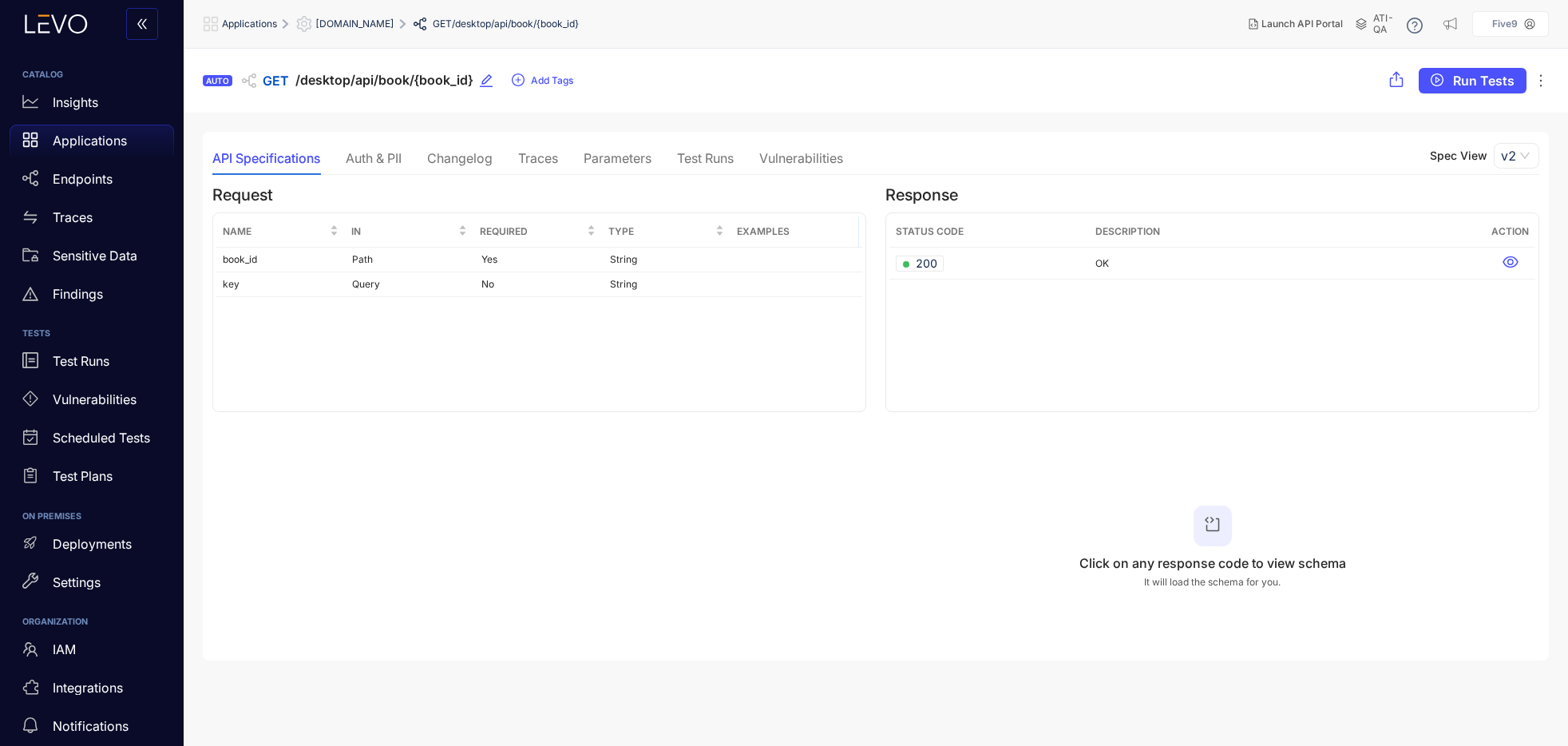
click at [539, 155] on div "Traces" at bounding box center [538, 158] width 40 height 14
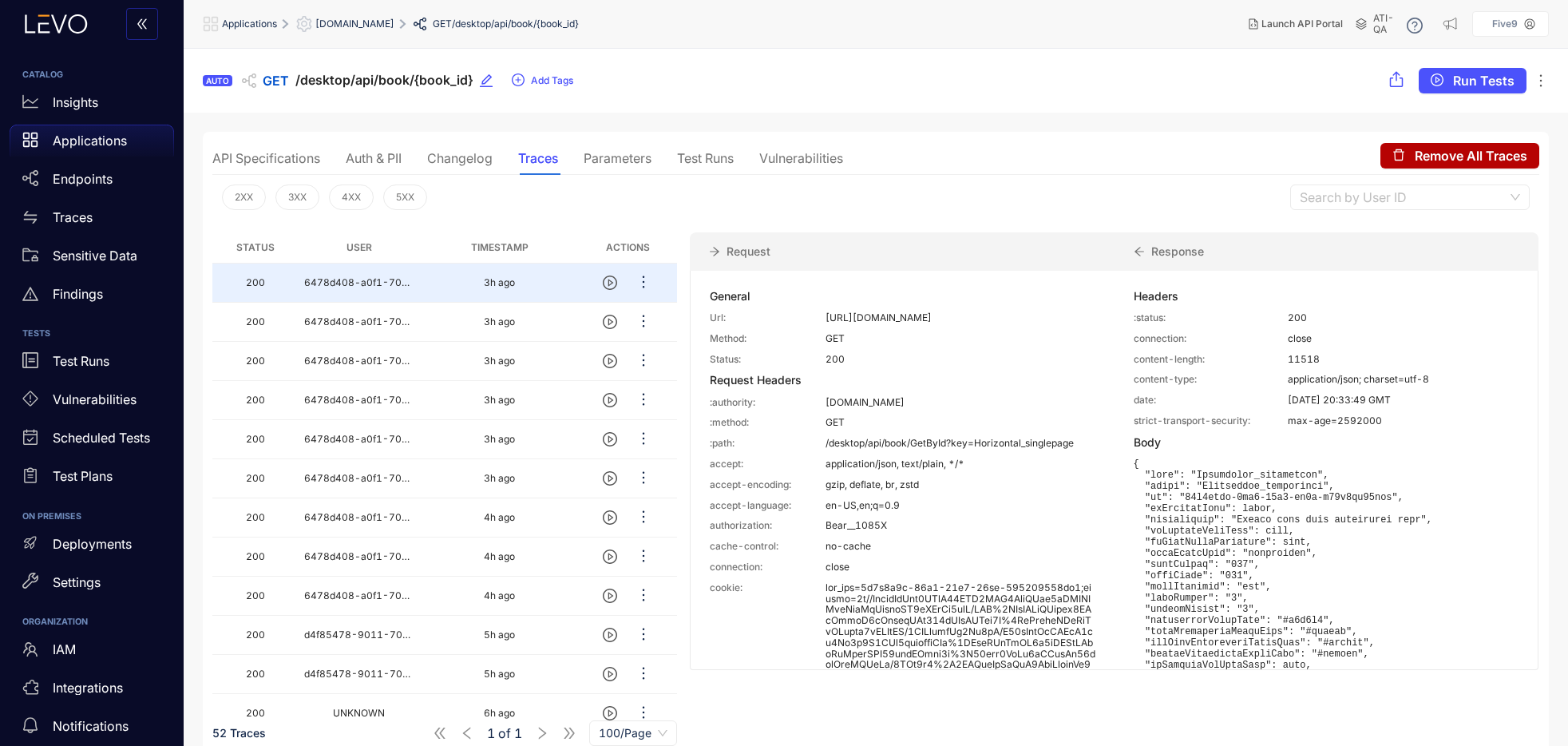
click at [398, 152] on div "Auth & PII" at bounding box center [374, 158] width 56 height 14
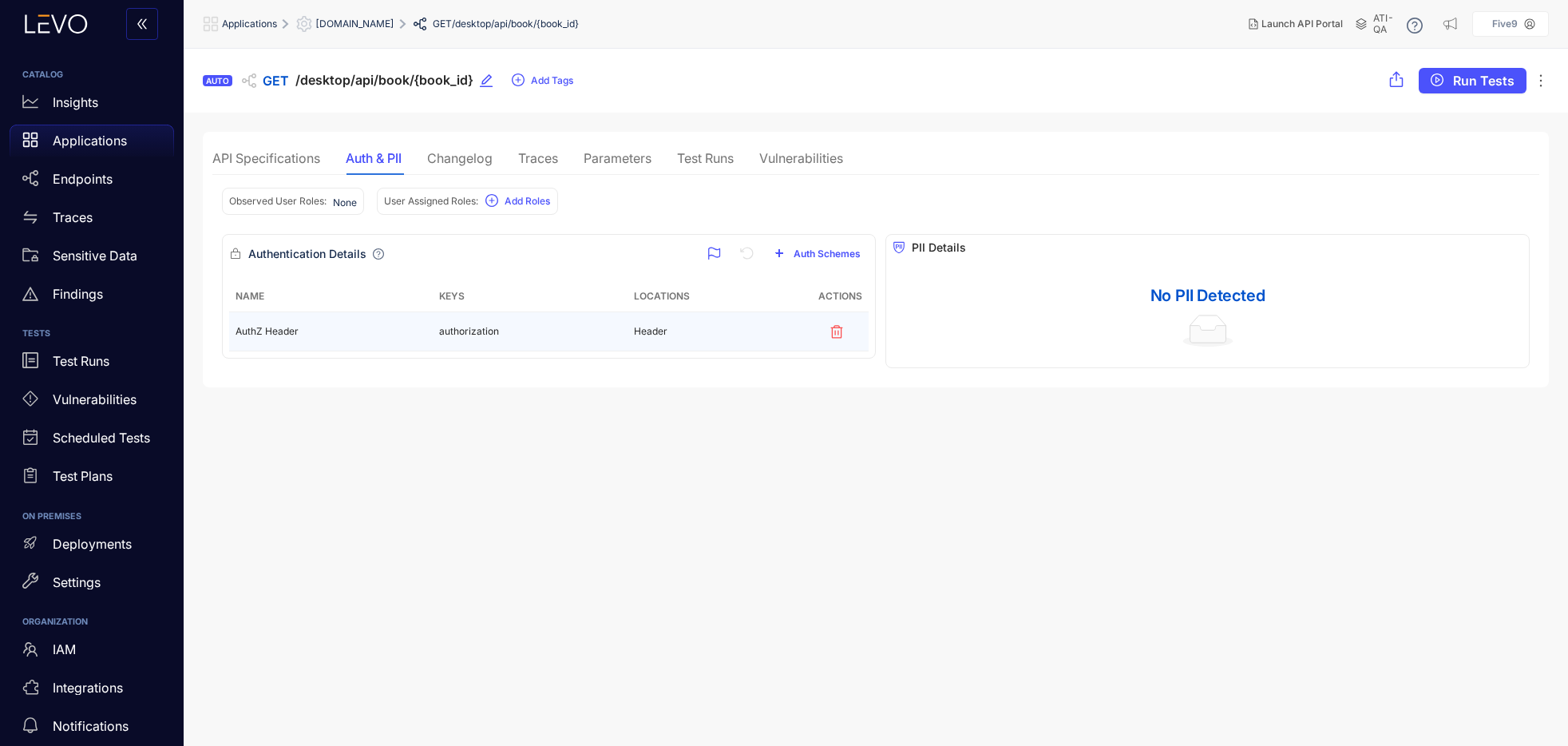
click at [370, 331] on div "AuthZ Header" at bounding box center [330, 331] width 190 height 11
click at [469, 155] on div "Changelog" at bounding box center [459, 158] width 66 height 14
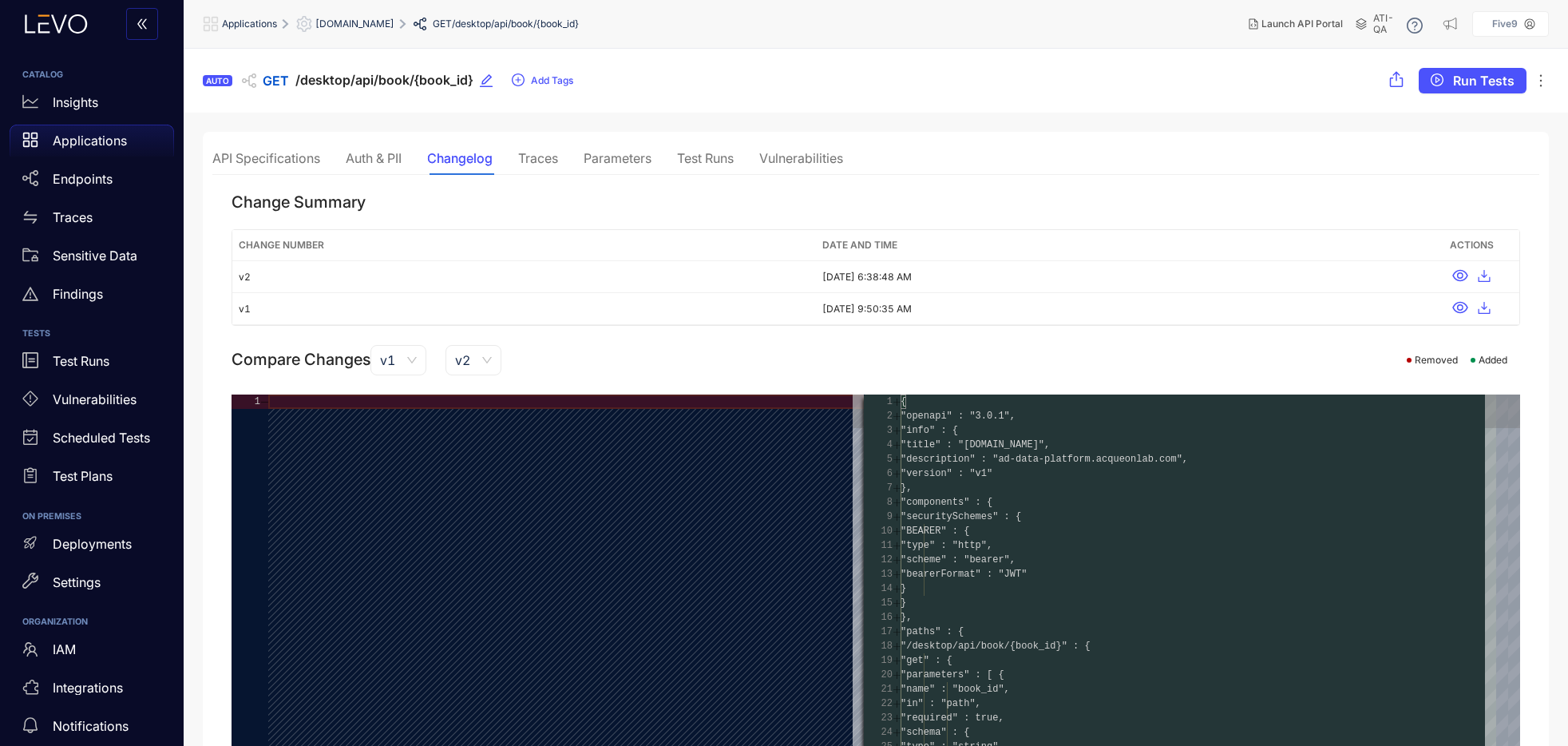
click at [551, 155] on div "Traces" at bounding box center [538, 158] width 40 height 14
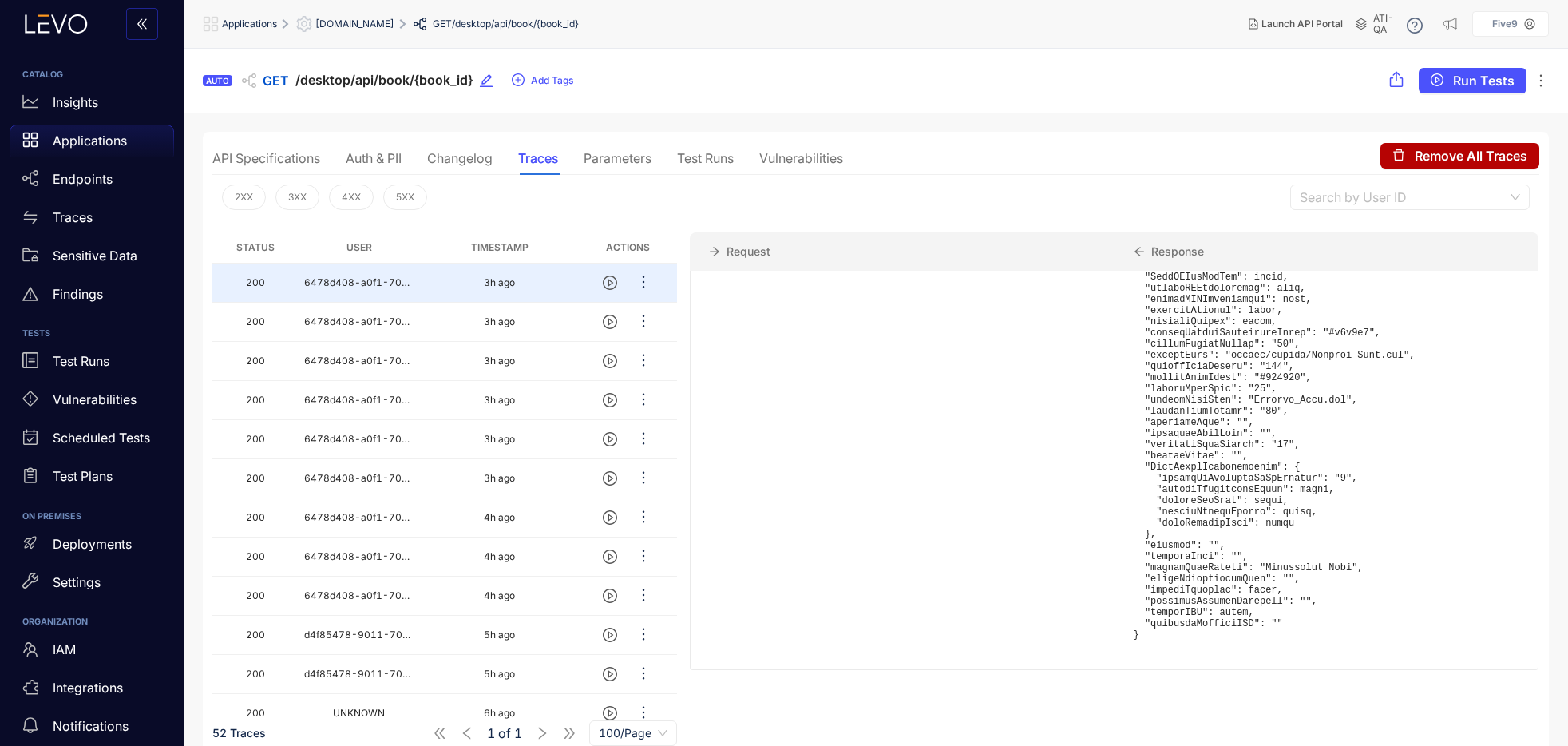
click at [632, 155] on div "Parameters" at bounding box center [617, 158] width 68 height 14
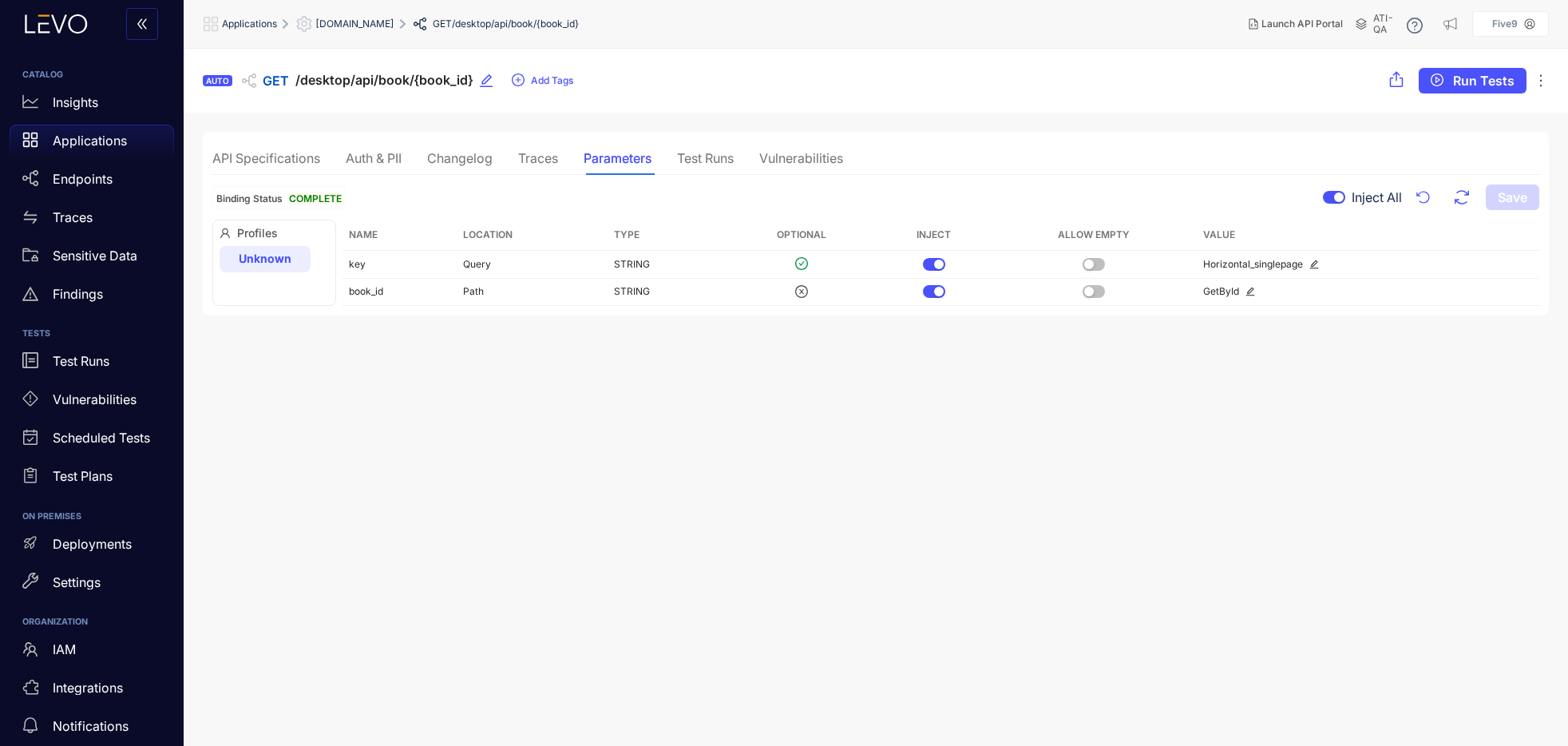
click at [533, 157] on div "Traces" at bounding box center [538, 158] width 40 height 14
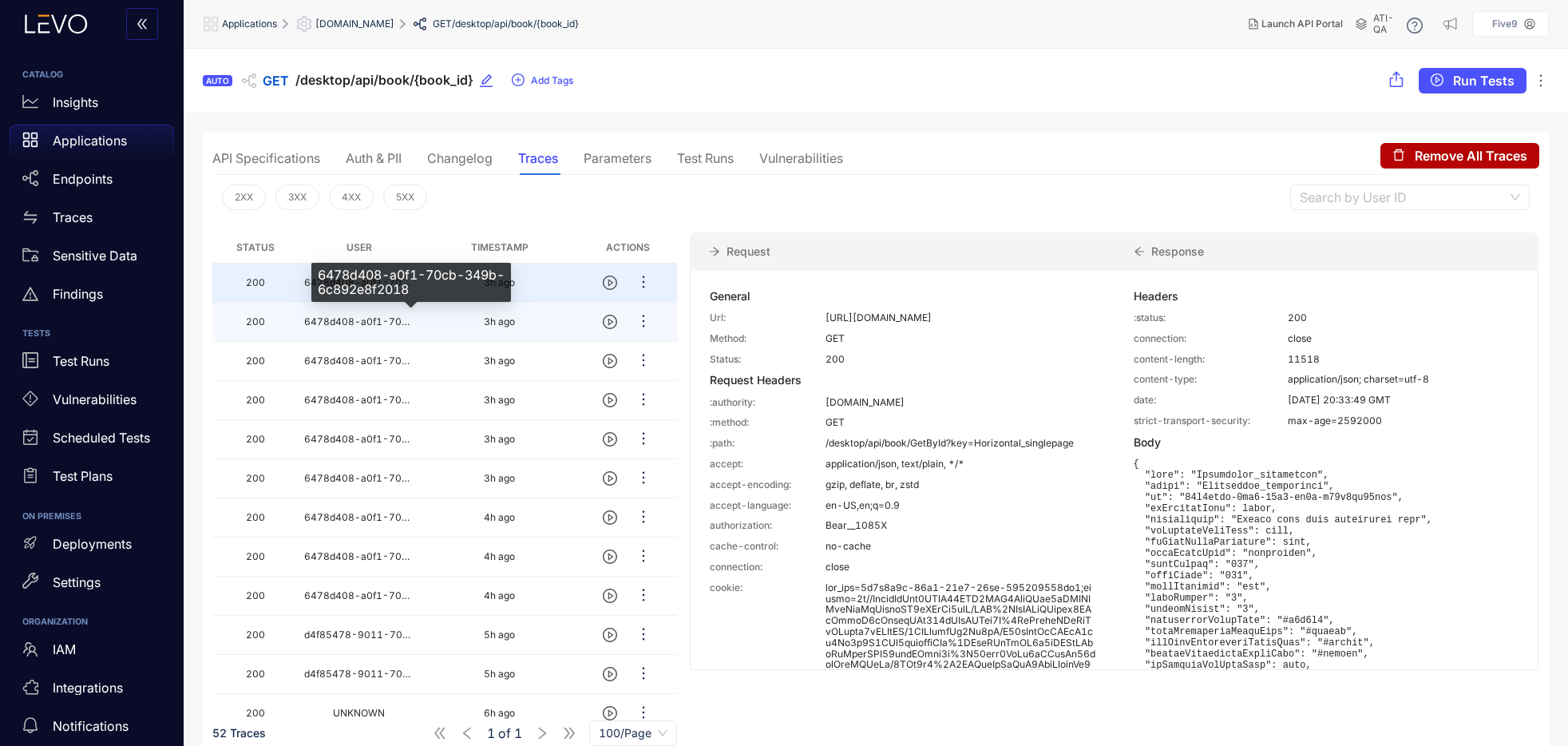
click at [344, 318] on span "6478d408-a0f1-70cb-349b-6c892e8f2018" at bounding box center [413, 321] width 218 height 12
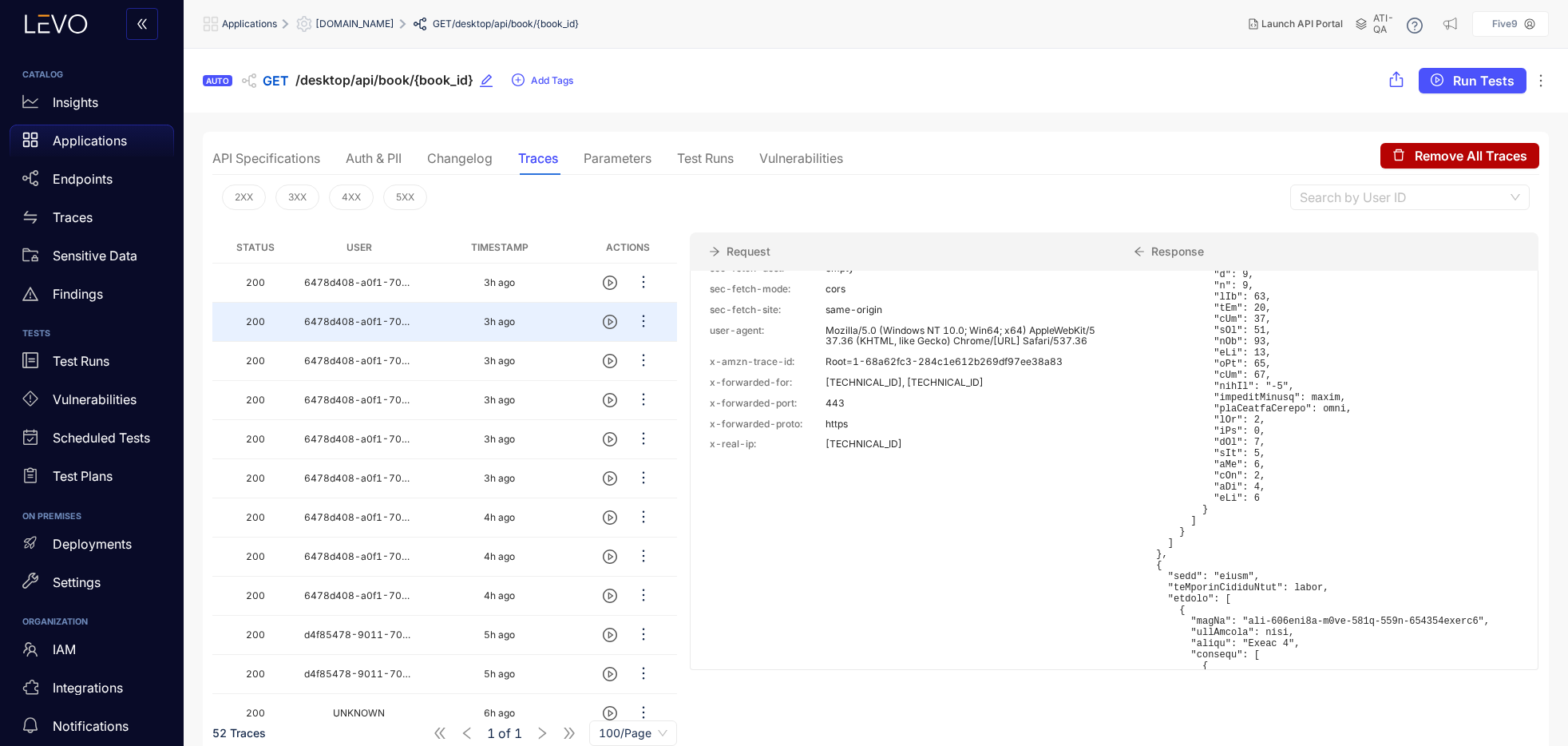
scroll to position [745, 0]
click at [394, 21] on span "[DOMAIN_NAME]" at bounding box center [355, 23] width 79 height 11
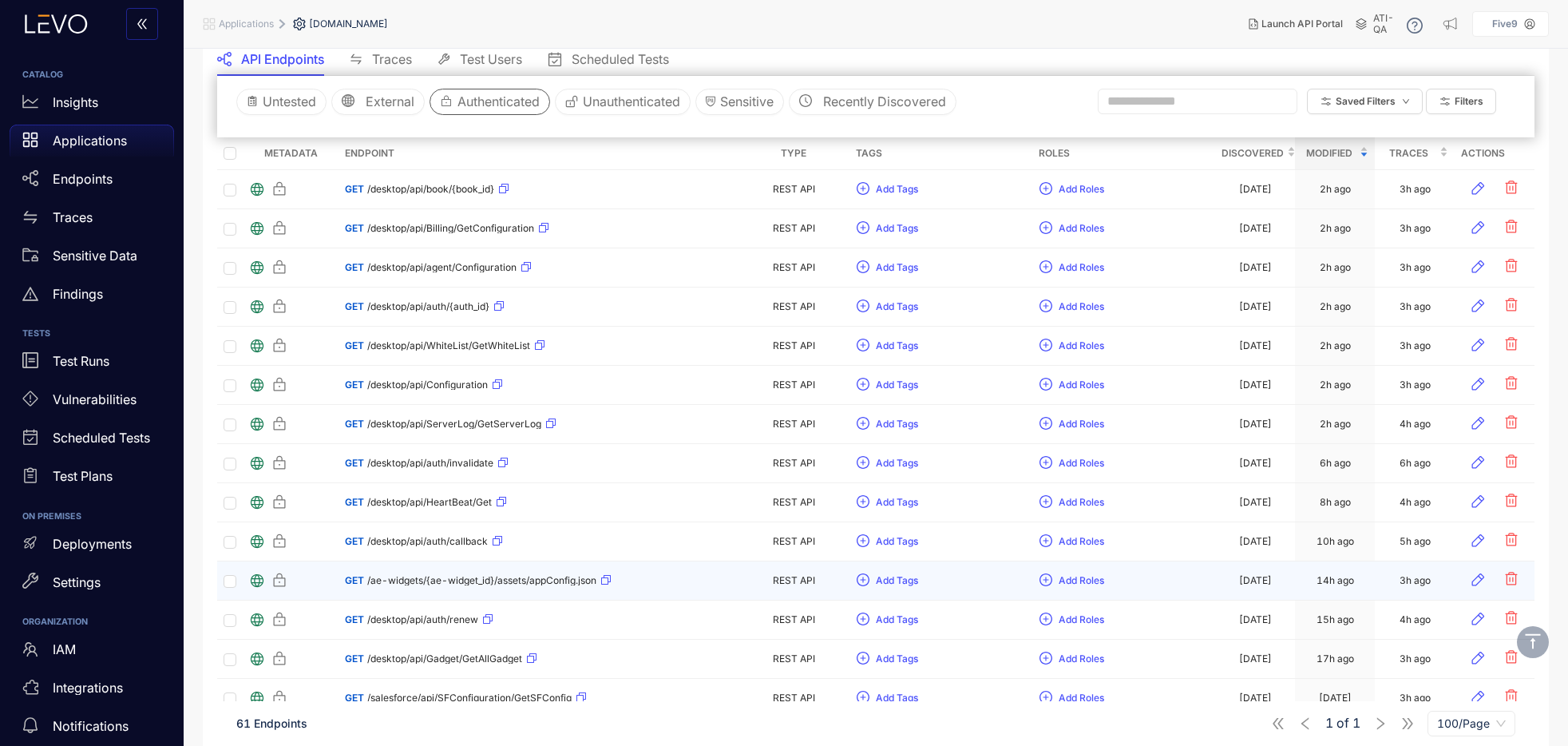
scroll to position [233, 0]
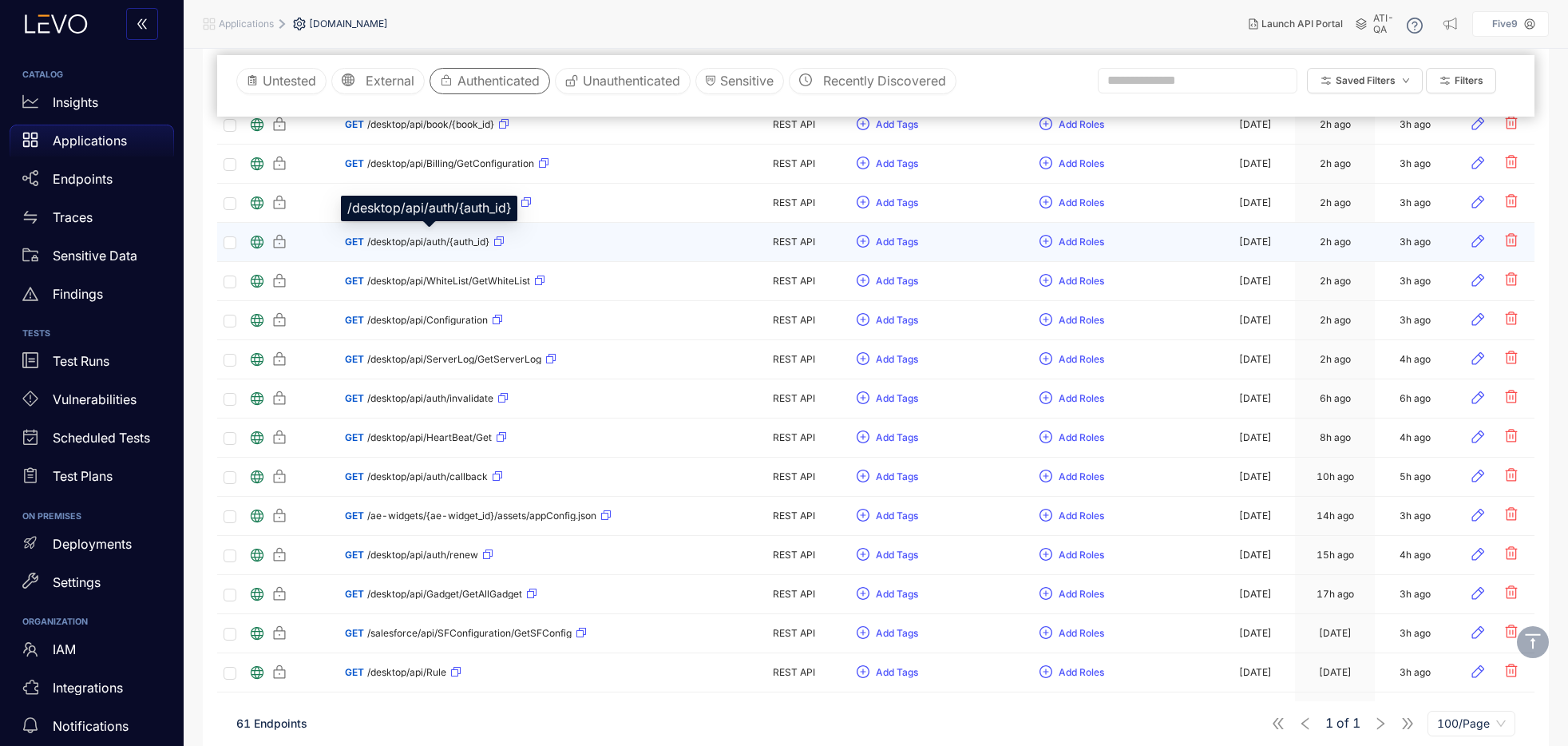
click at [430, 243] on span "/desktop/api/auth/{auth_id}" at bounding box center [428, 242] width 122 height 11
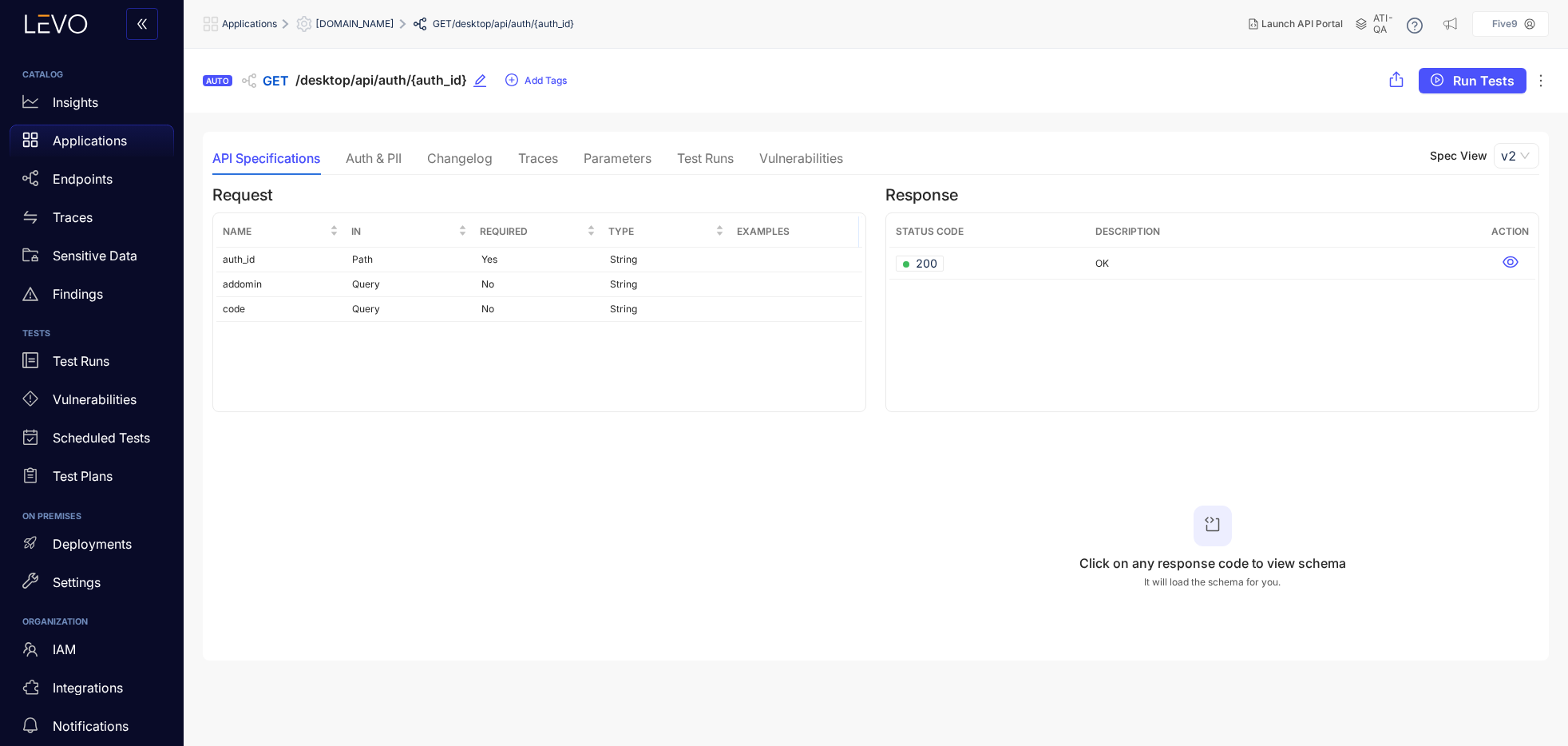
click at [546, 157] on div "Traces" at bounding box center [538, 158] width 40 height 14
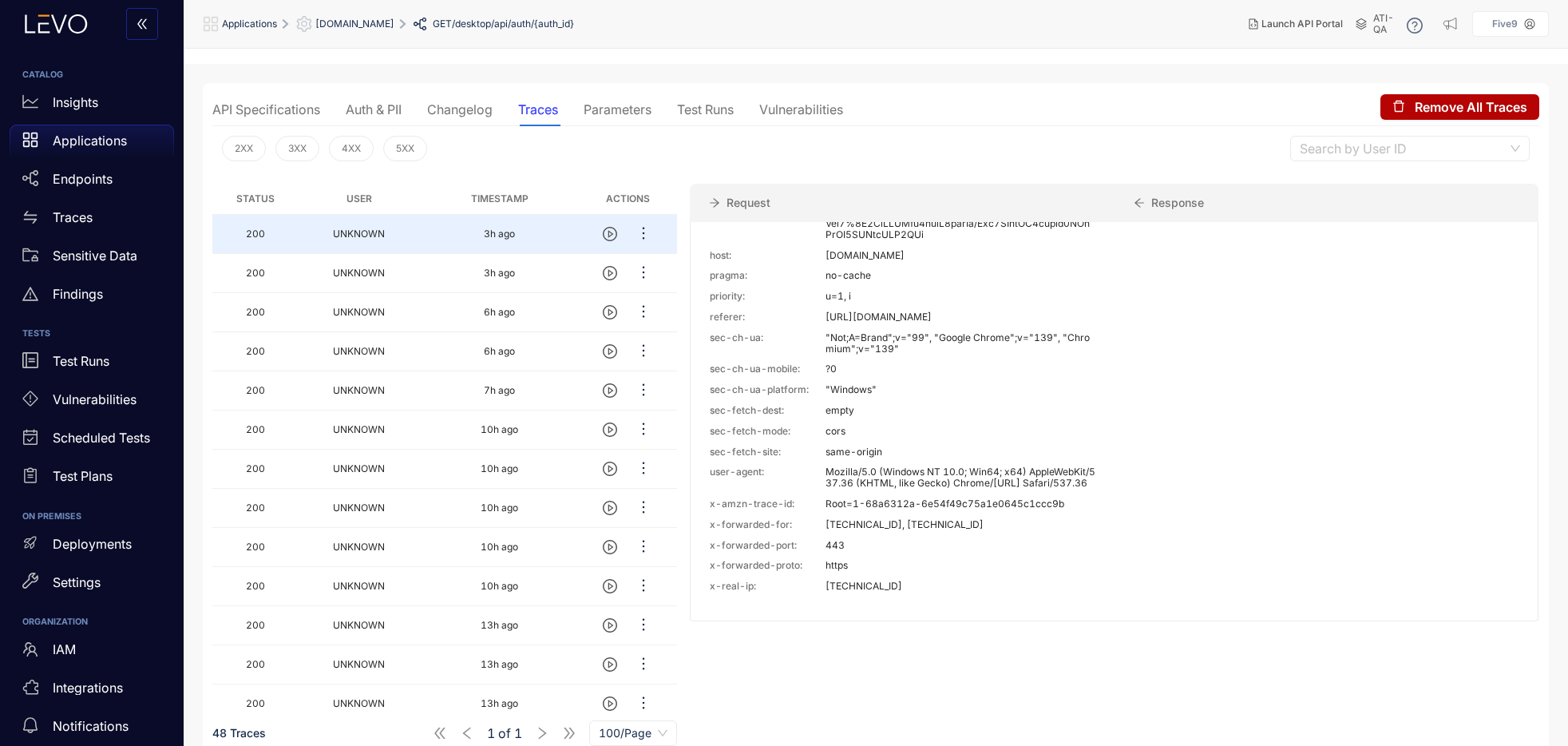
scroll to position [50, 0]
click at [827, 311] on p "[URL][DOMAIN_NAME]" at bounding box center [960, 316] width 270 height 11
drag, startPoint x: 821, startPoint y: 294, endPoint x: 1014, endPoint y: 296, distance: 193.0
click at [1014, 311] on div "referer: [URL][DOMAIN_NAME]" at bounding box center [902, 316] width 385 height 11
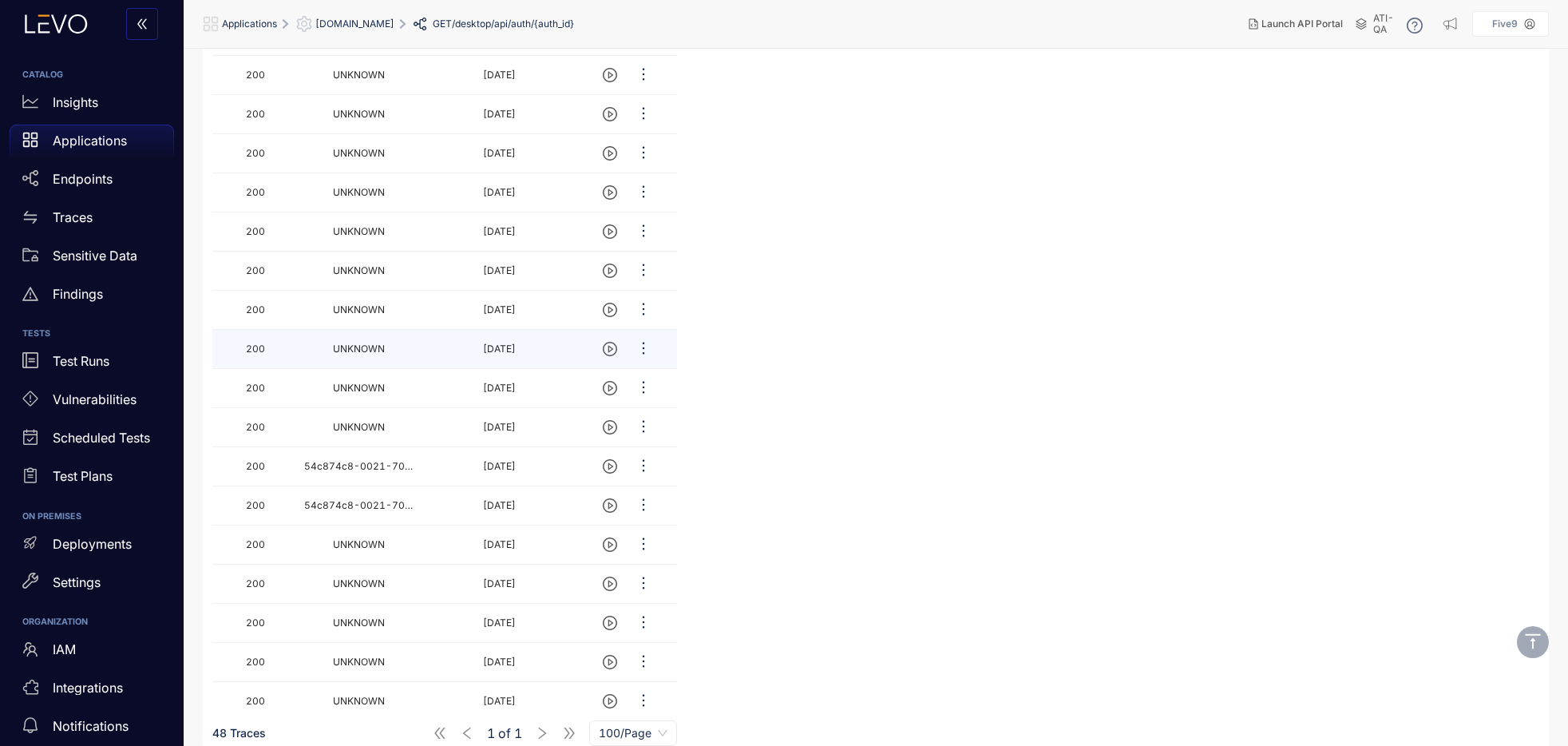
scroll to position [1441, 0]
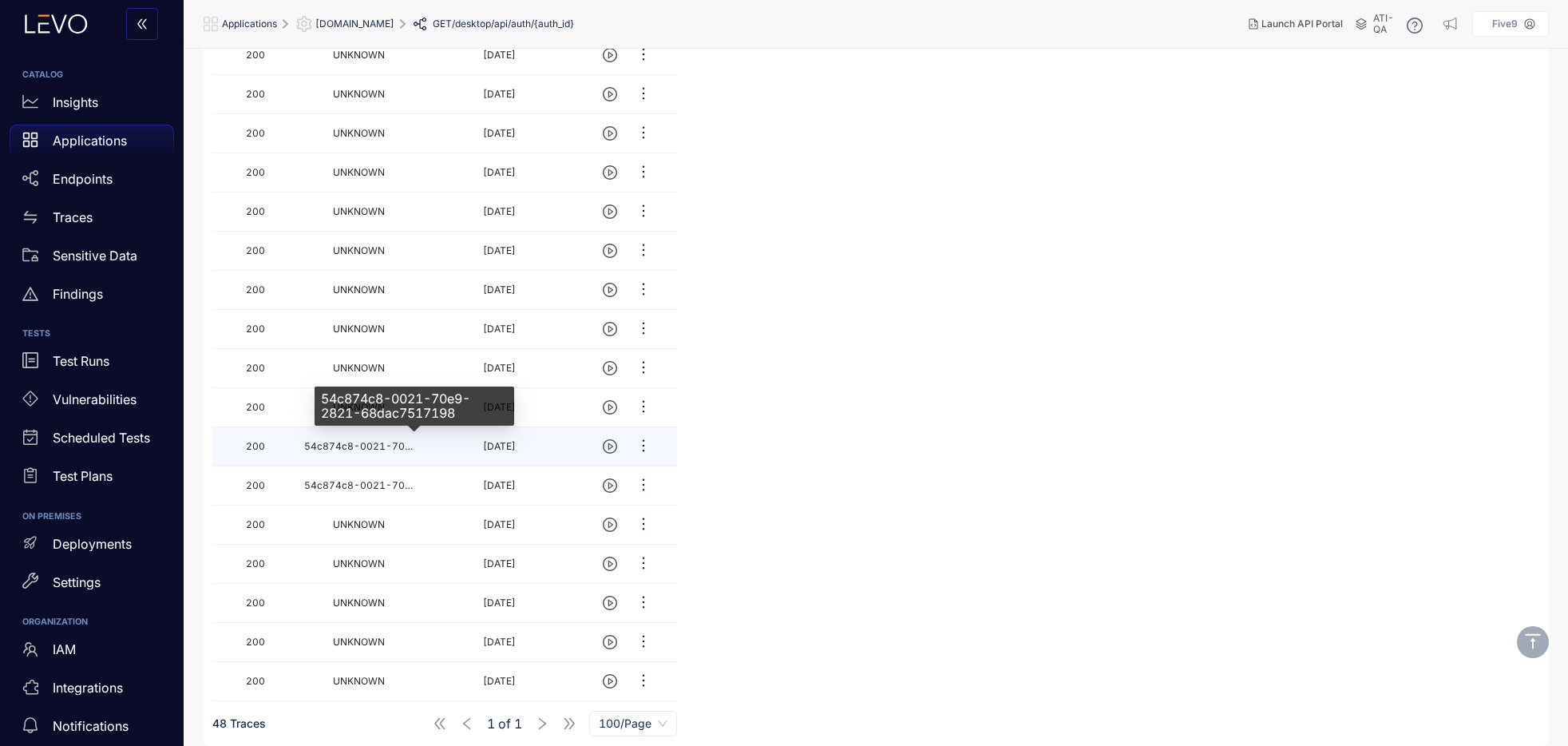
click at [417, 441] on span "54c874c8-0021-70e9-2821-68dac7517198" at bounding box center [416, 445] width 225 height 12
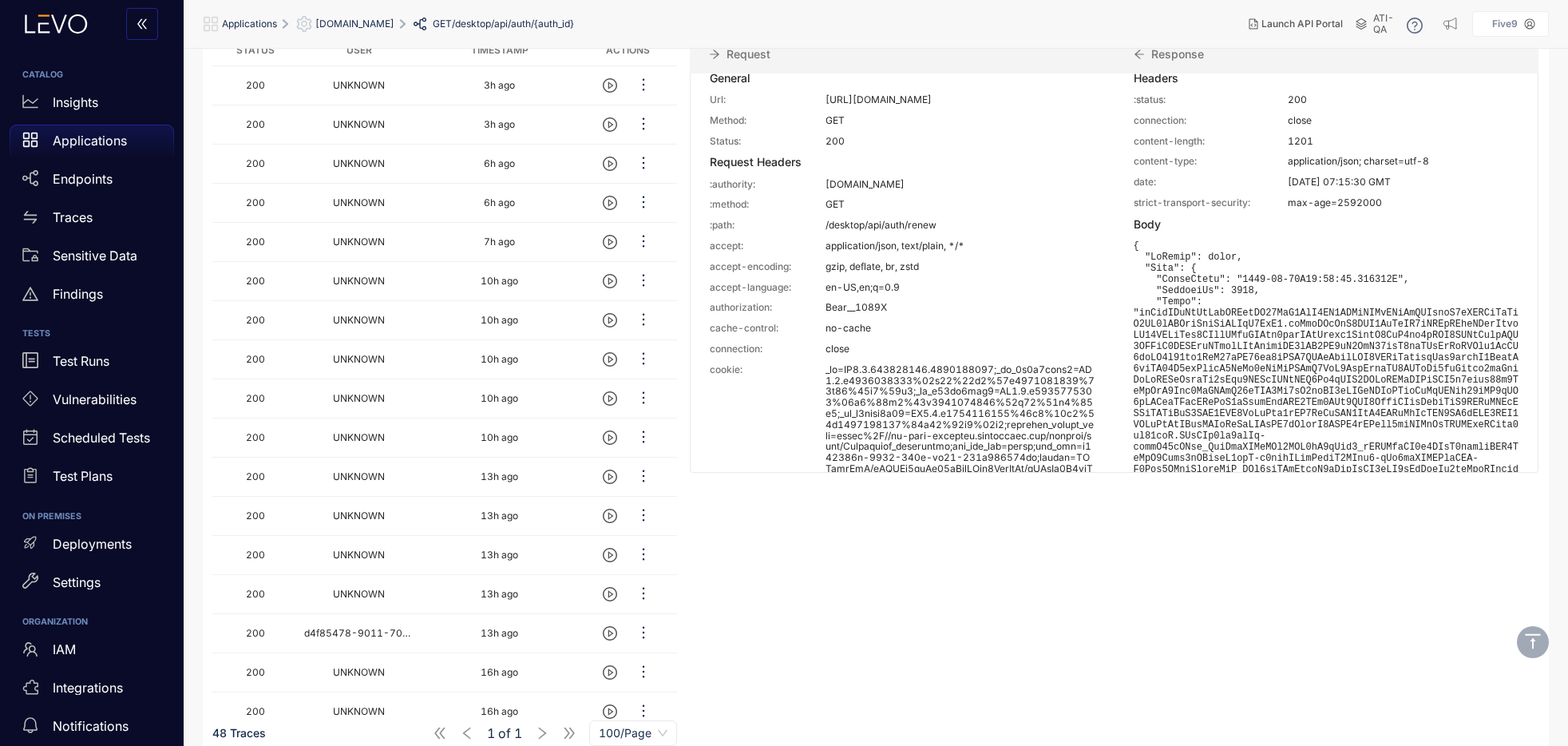
scroll to position [0, 0]
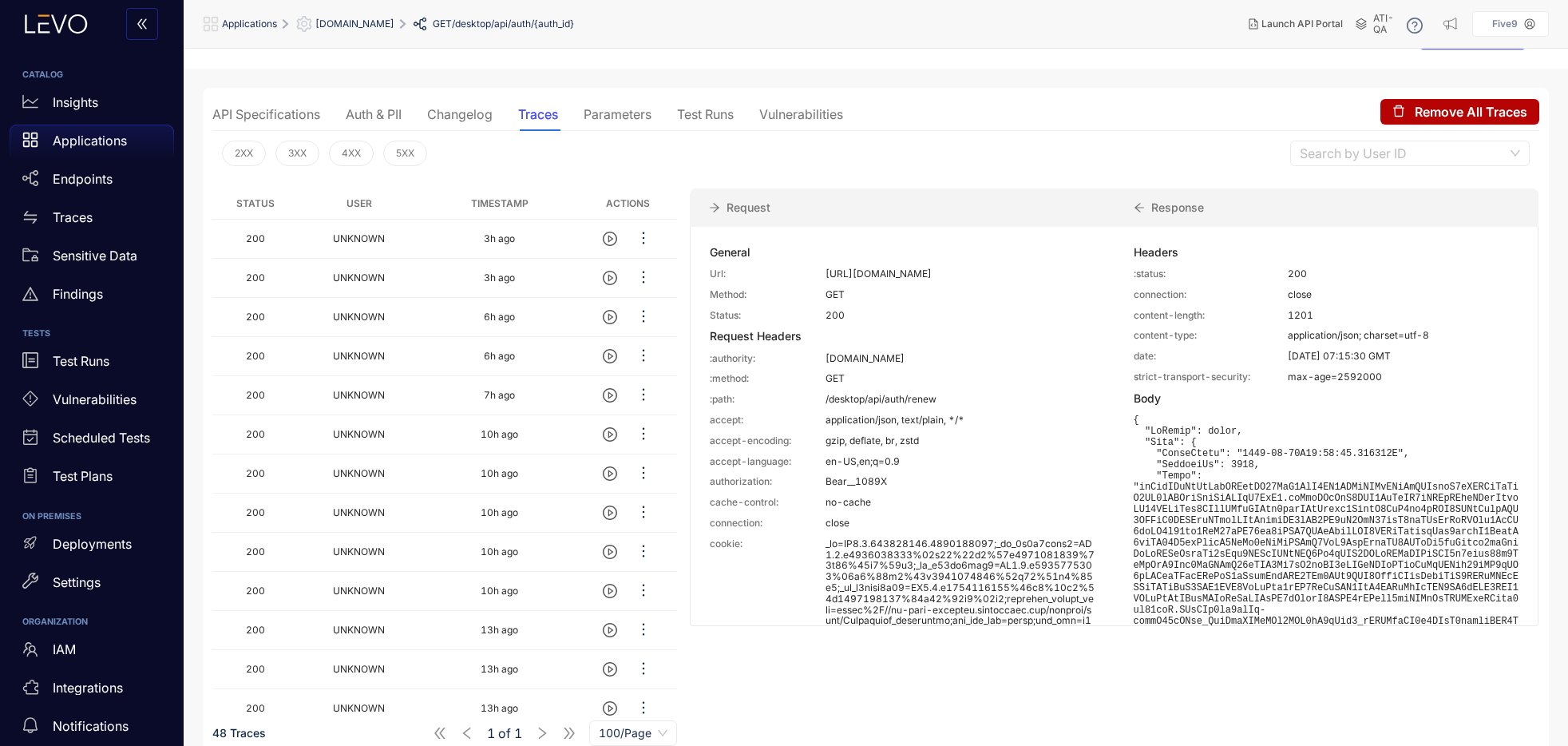
click at [609, 109] on div "Parameters" at bounding box center [617, 115] width 68 height 14
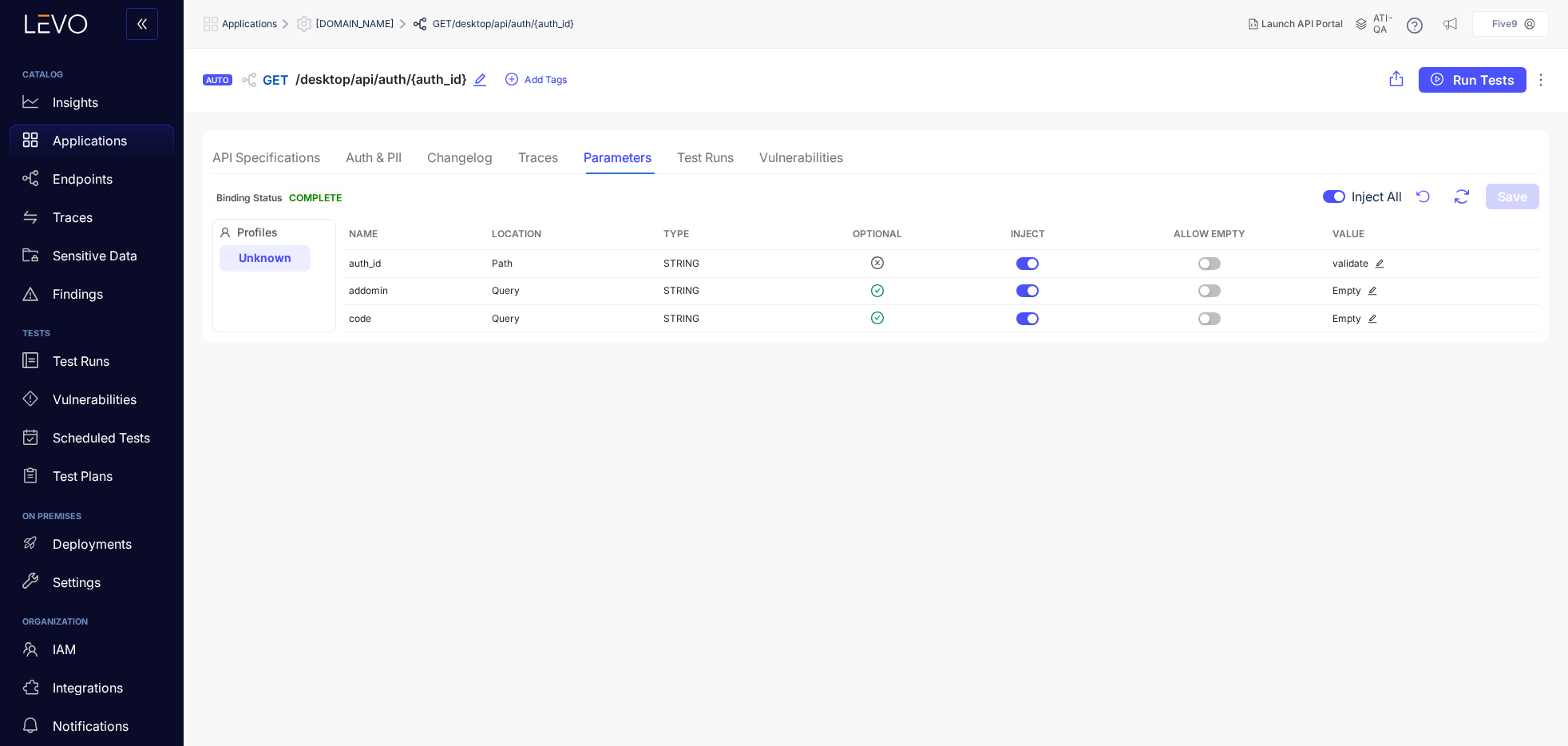
click at [696, 155] on div "Test Runs" at bounding box center [705, 157] width 57 height 14
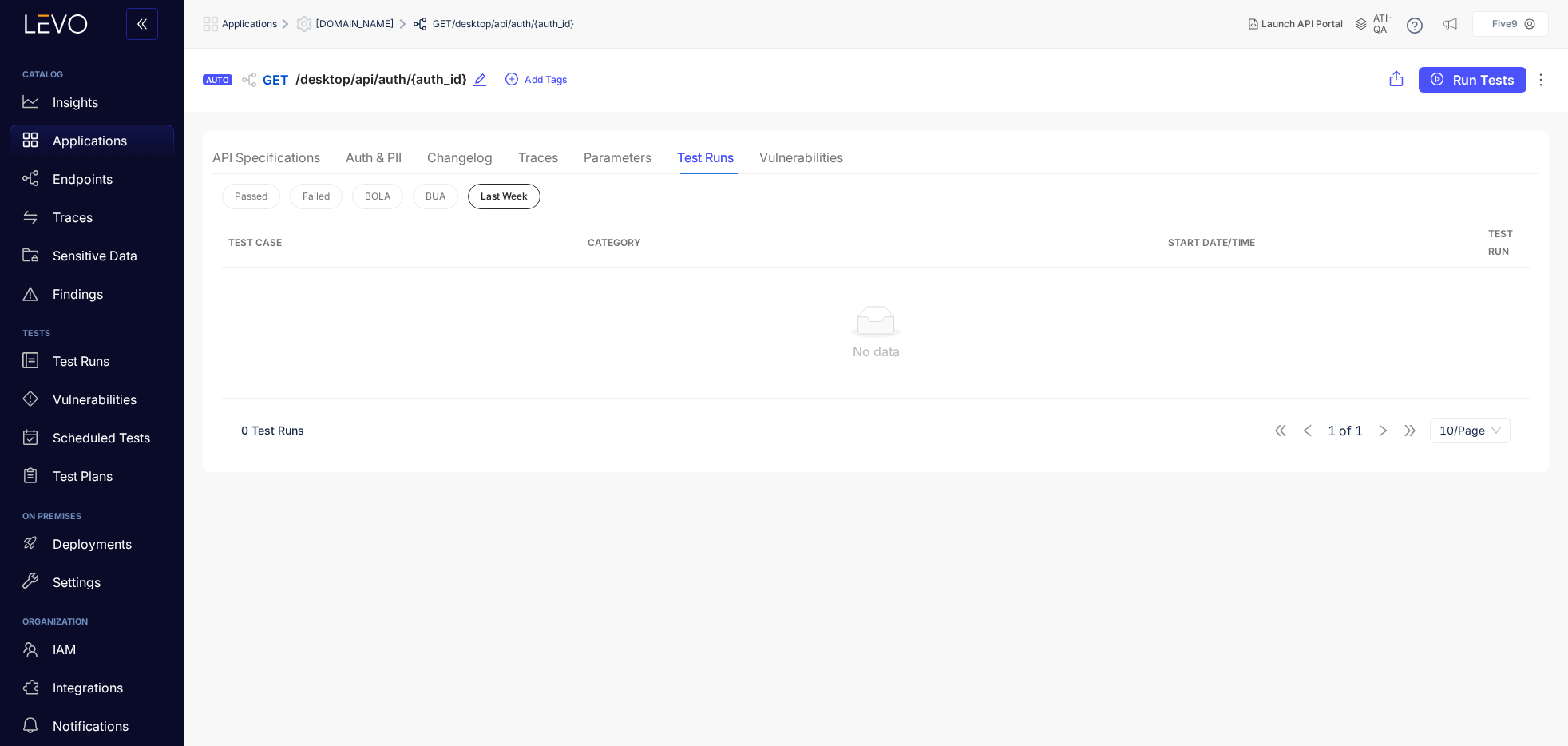
click at [394, 160] on div "Auth & PII" at bounding box center [374, 157] width 56 height 14
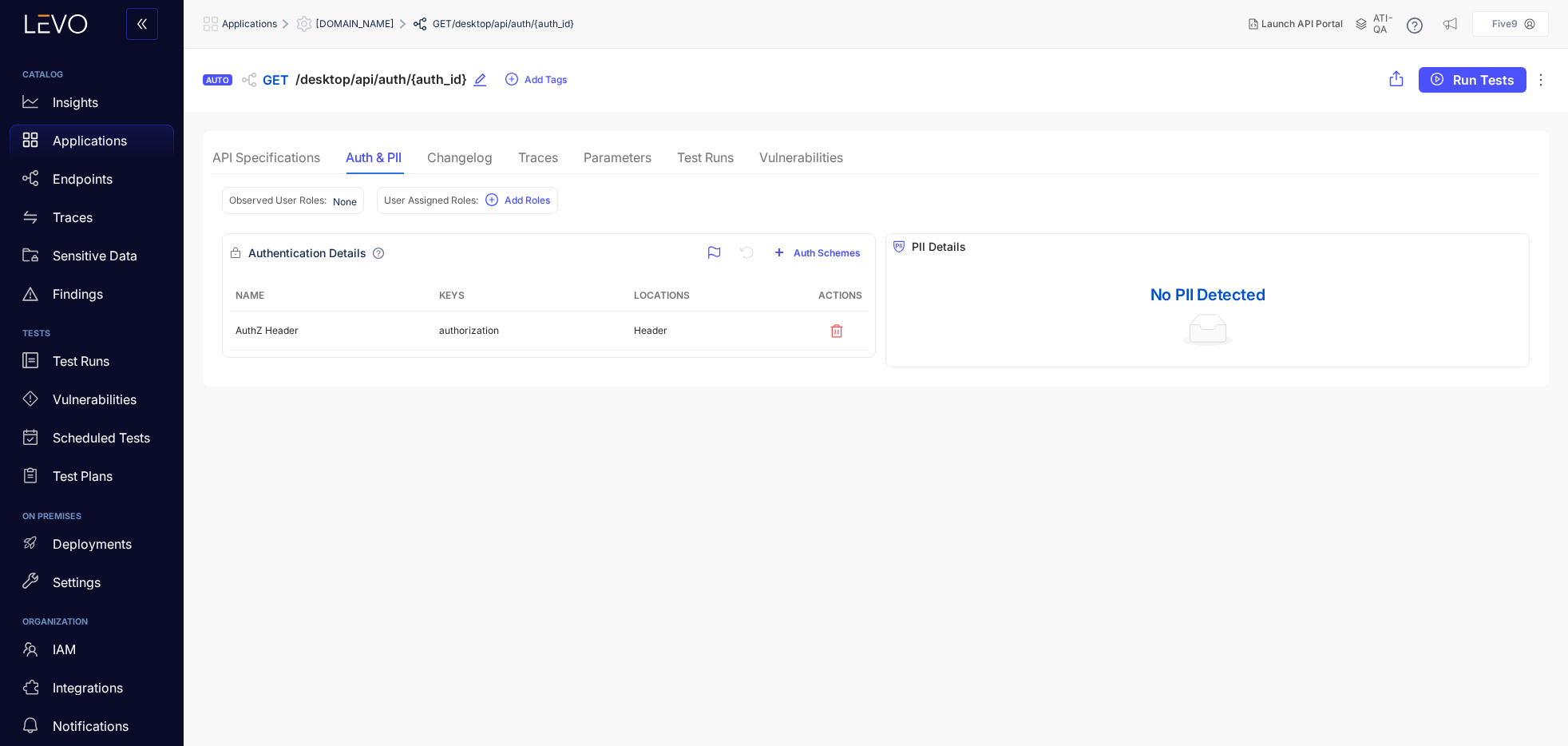
click at [274, 157] on div "API Specifications" at bounding box center [265, 157] width 107 height 14
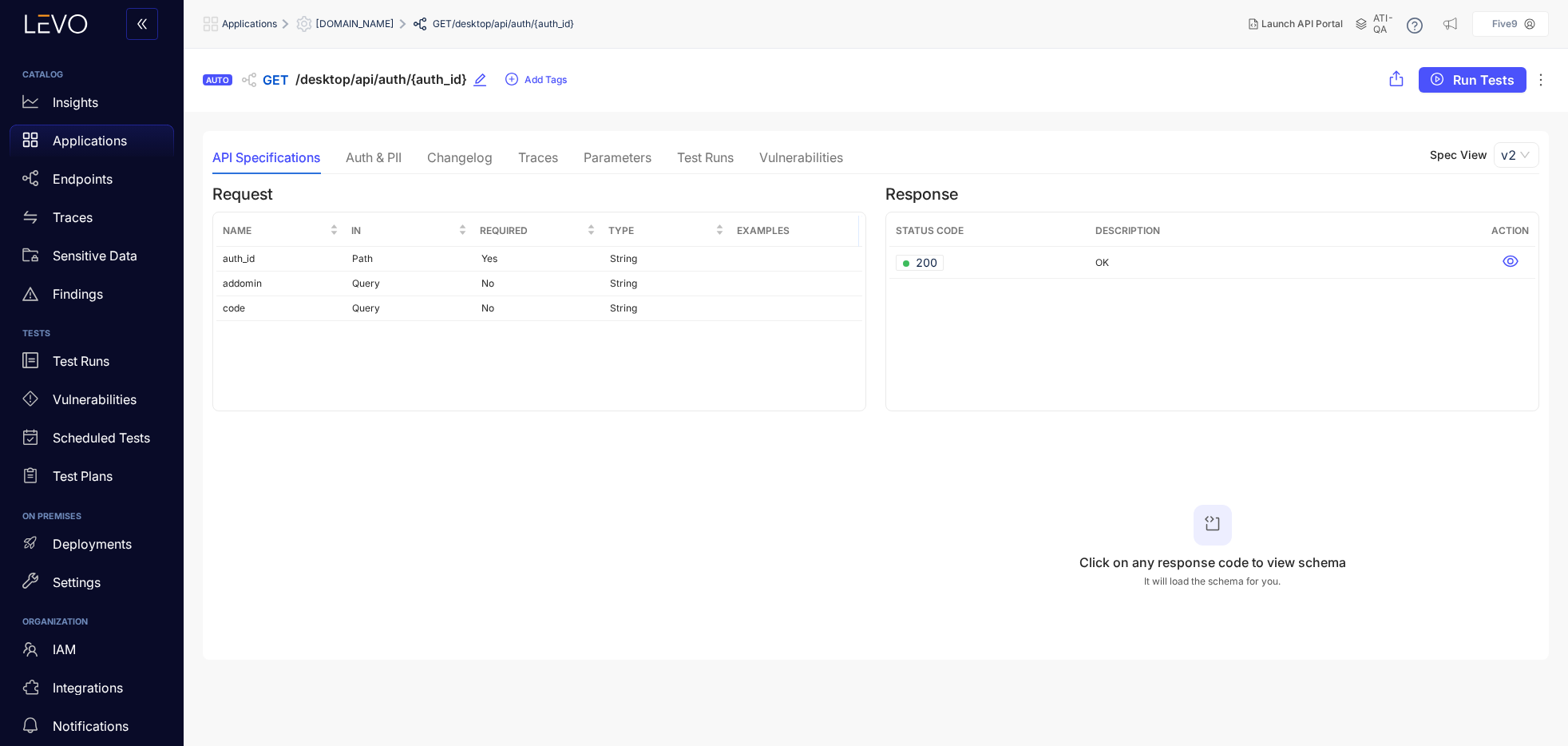
click at [394, 23] on span "[DOMAIN_NAME]" at bounding box center [355, 23] width 79 height 11
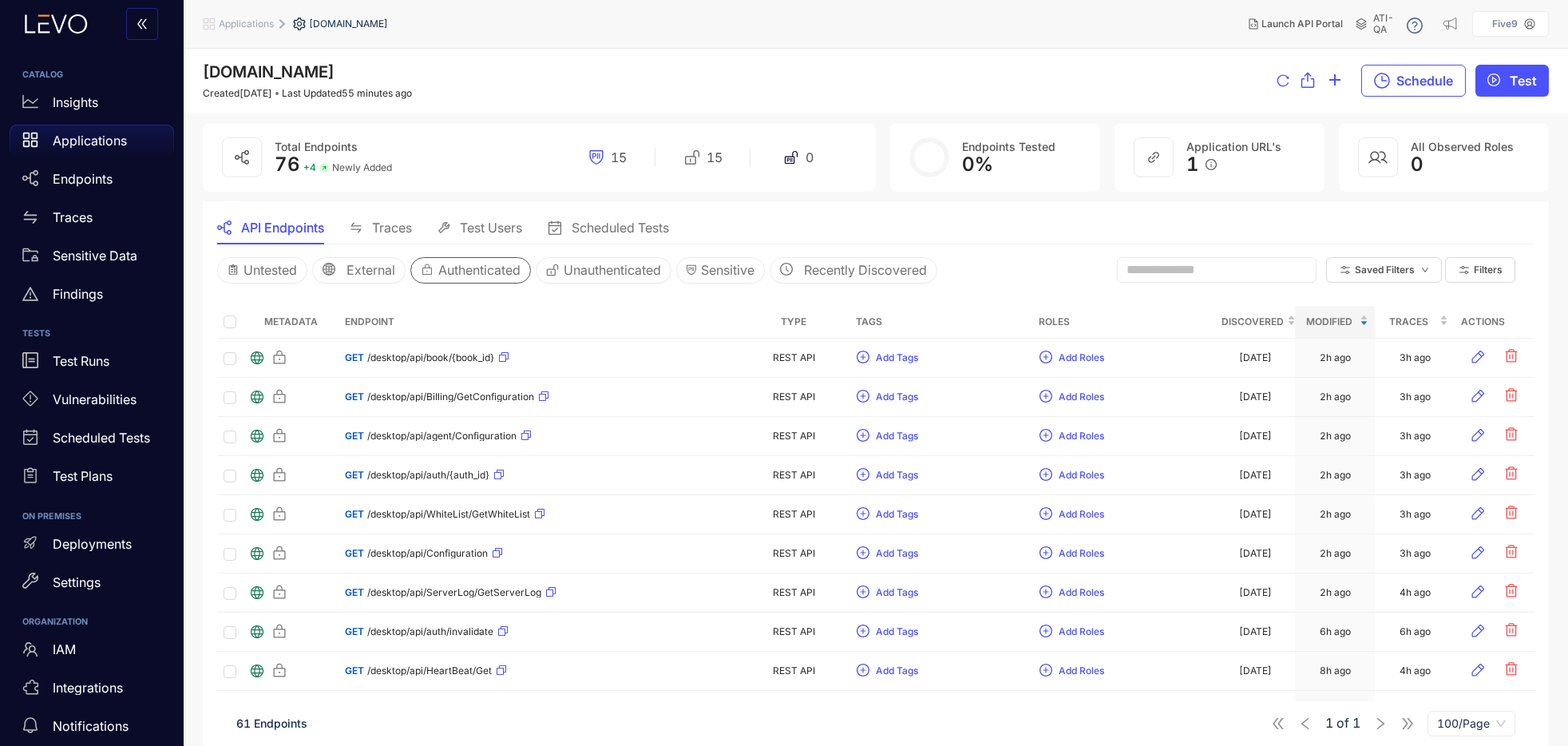
click at [75, 140] on p "Applications" at bounding box center [89, 141] width 74 height 14
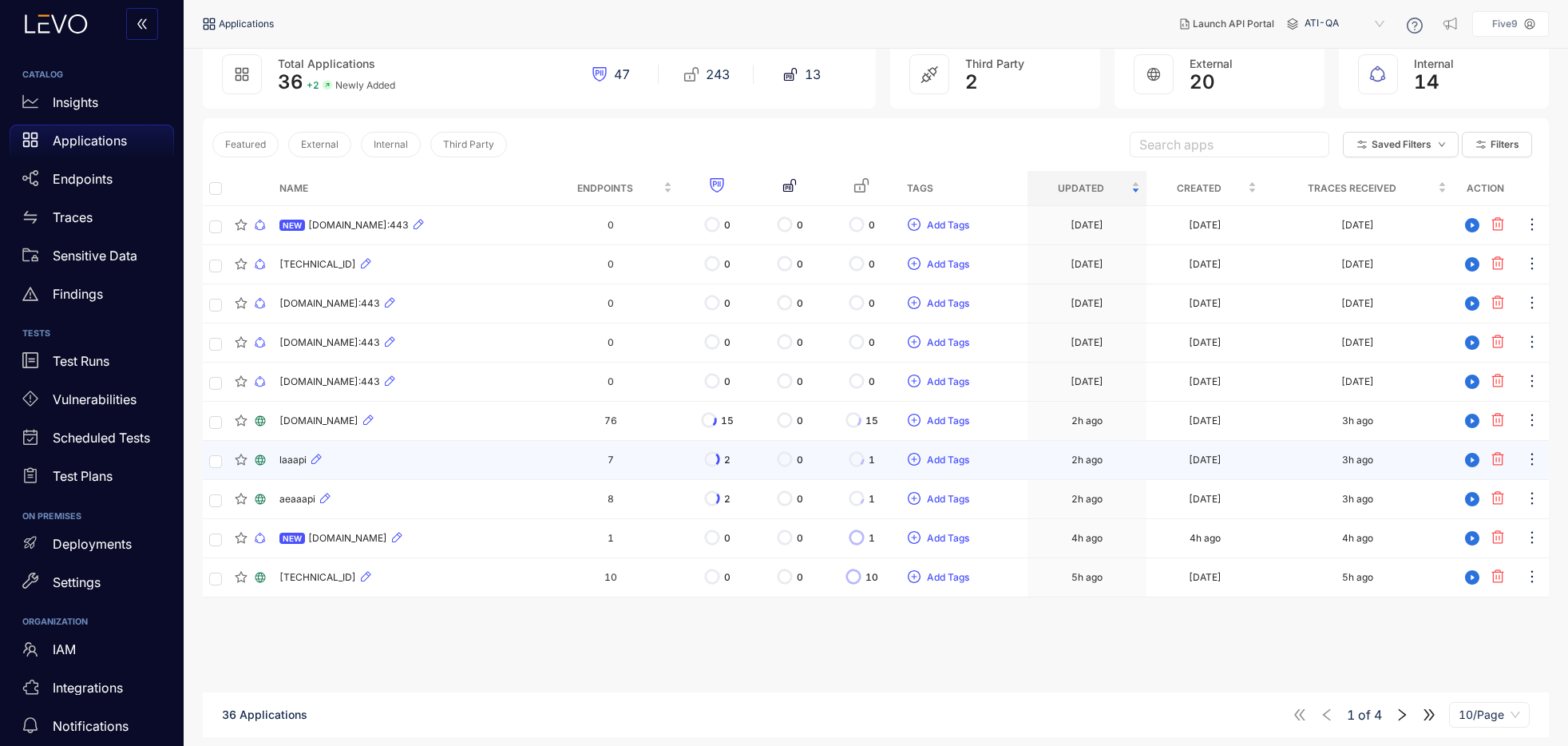
scroll to position [114, 0]
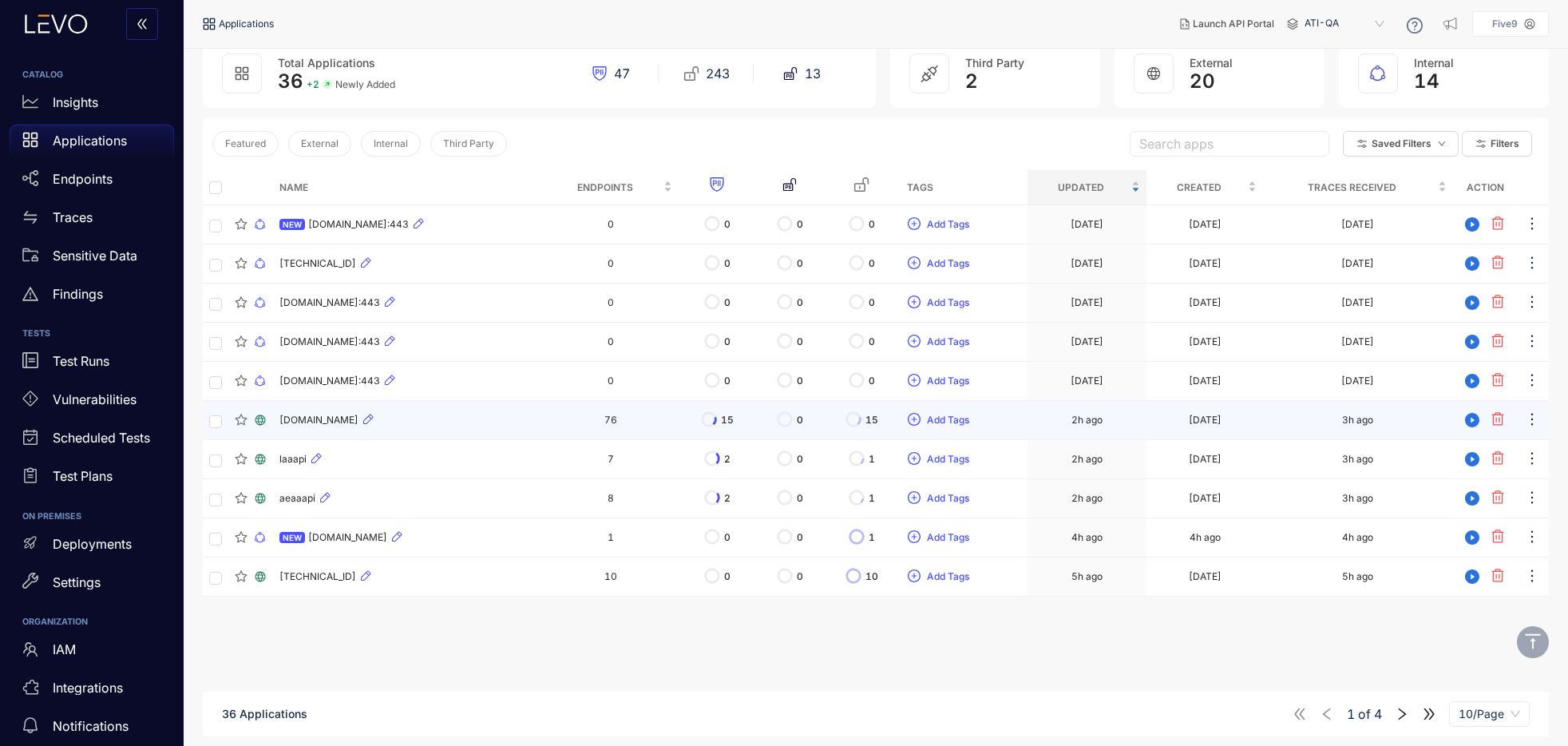
click at [325, 417] on span "[DOMAIN_NAME]" at bounding box center [320, 420] width 79 height 11
